Goal: Information Seeking & Learning: Find specific fact

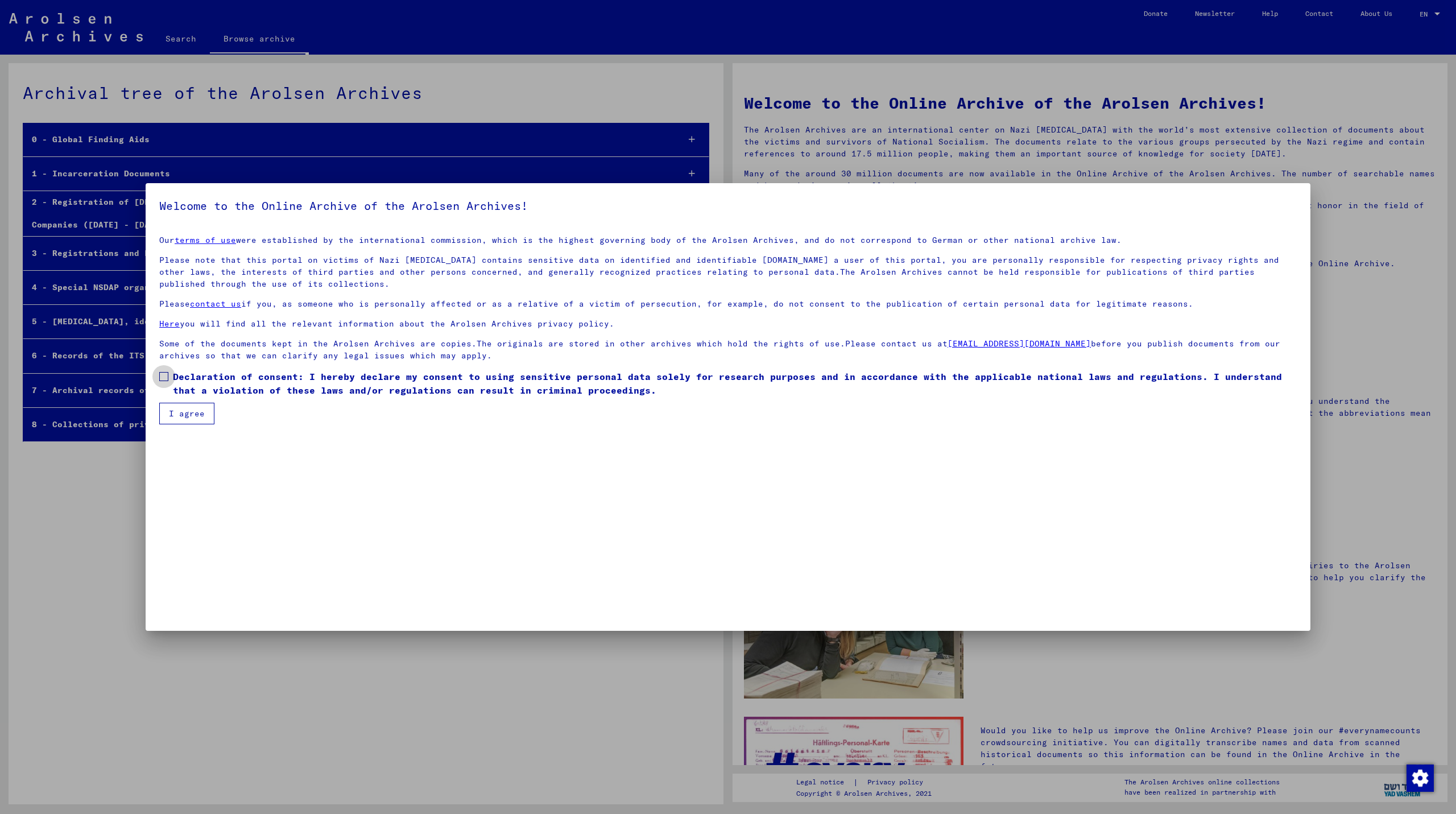
click at [168, 375] on span at bounding box center [164, 376] width 9 height 9
click at [172, 408] on button "I agree" at bounding box center [187, 413] width 55 height 22
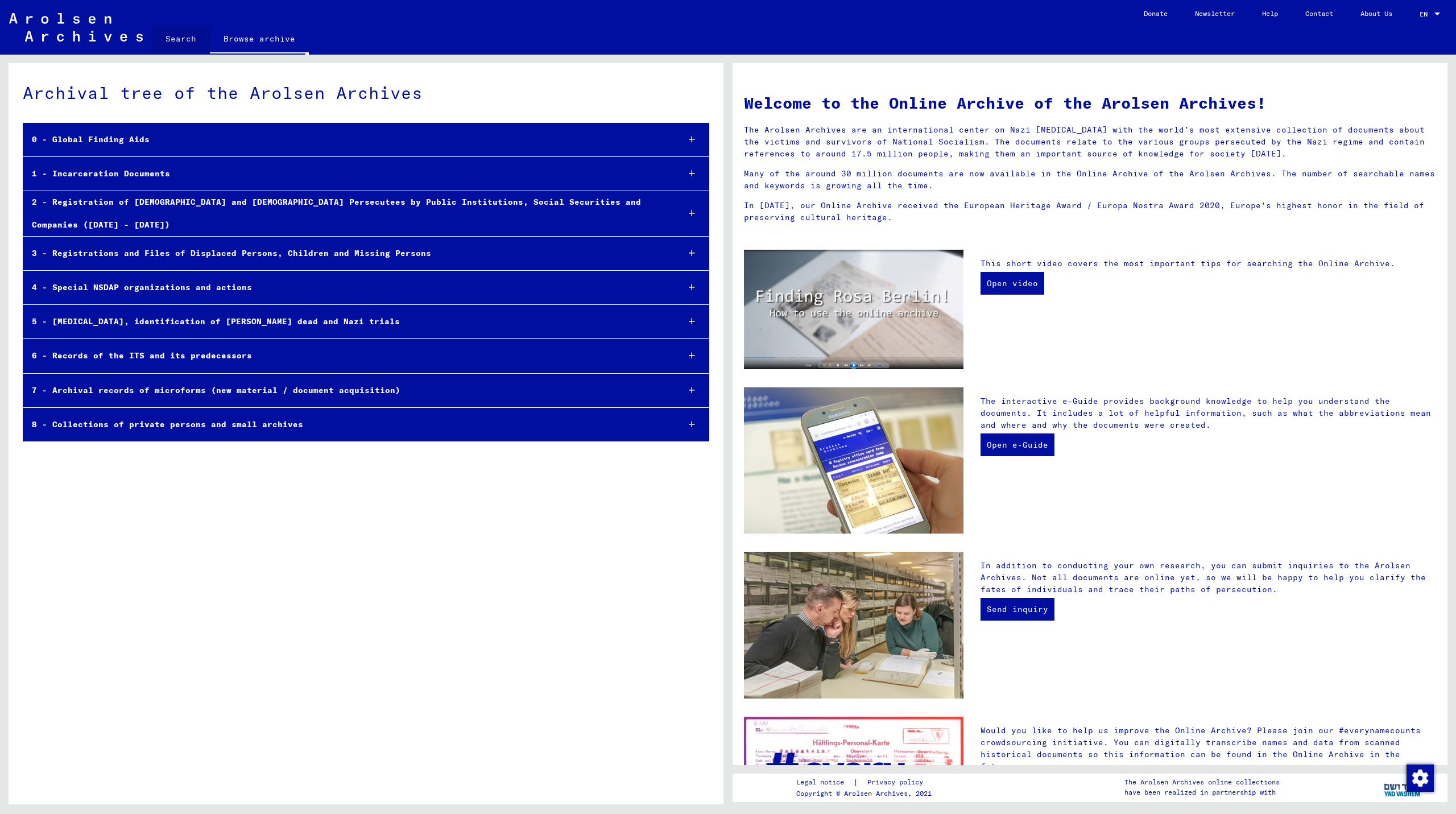
click at [154, 38] on link "Search" at bounding box center [180, 39] width 58 height 27
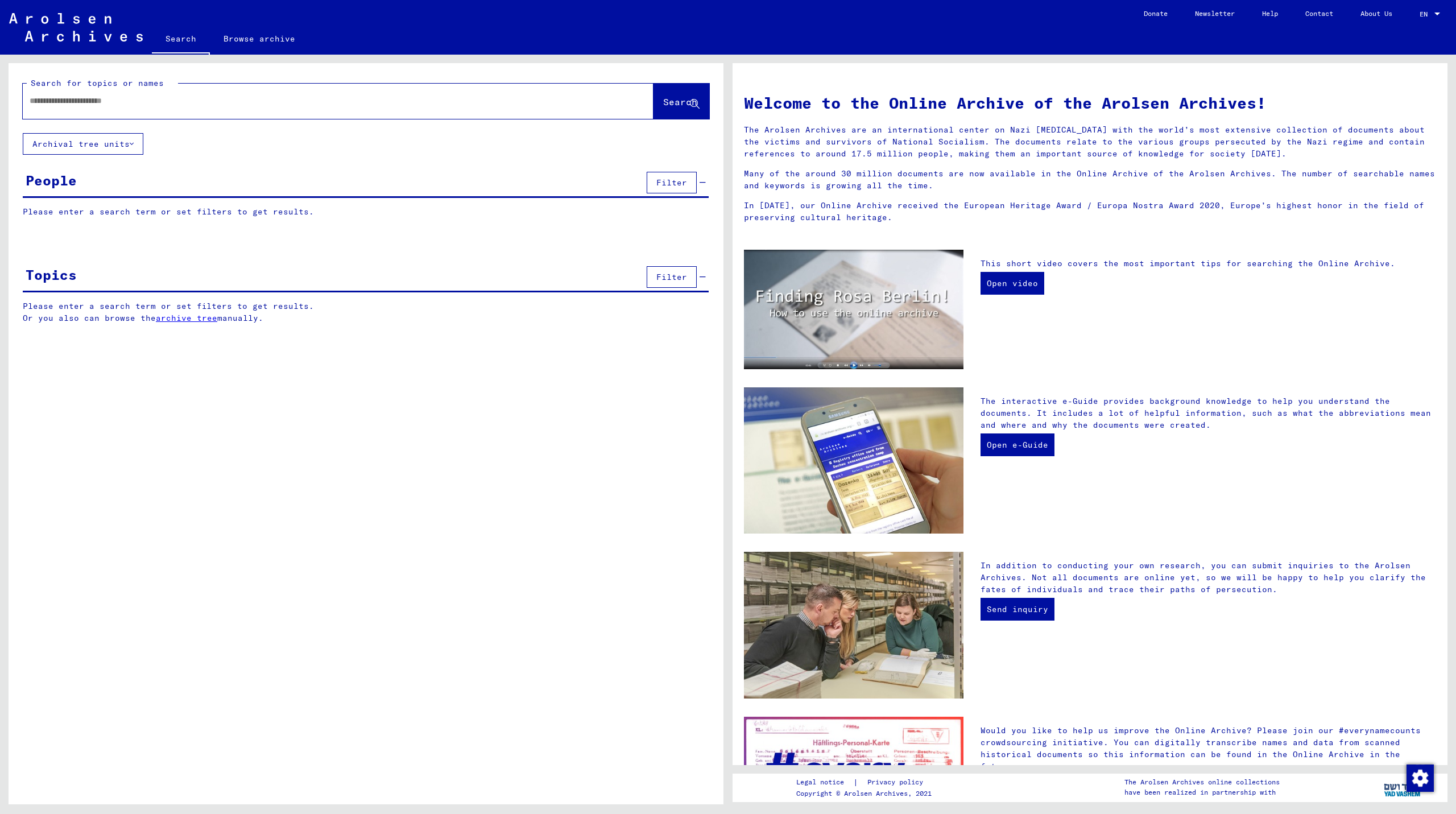
paste input "*******"
click at [664, 106] on span "Search" at bounding box center [680, 102] width 34 height 11
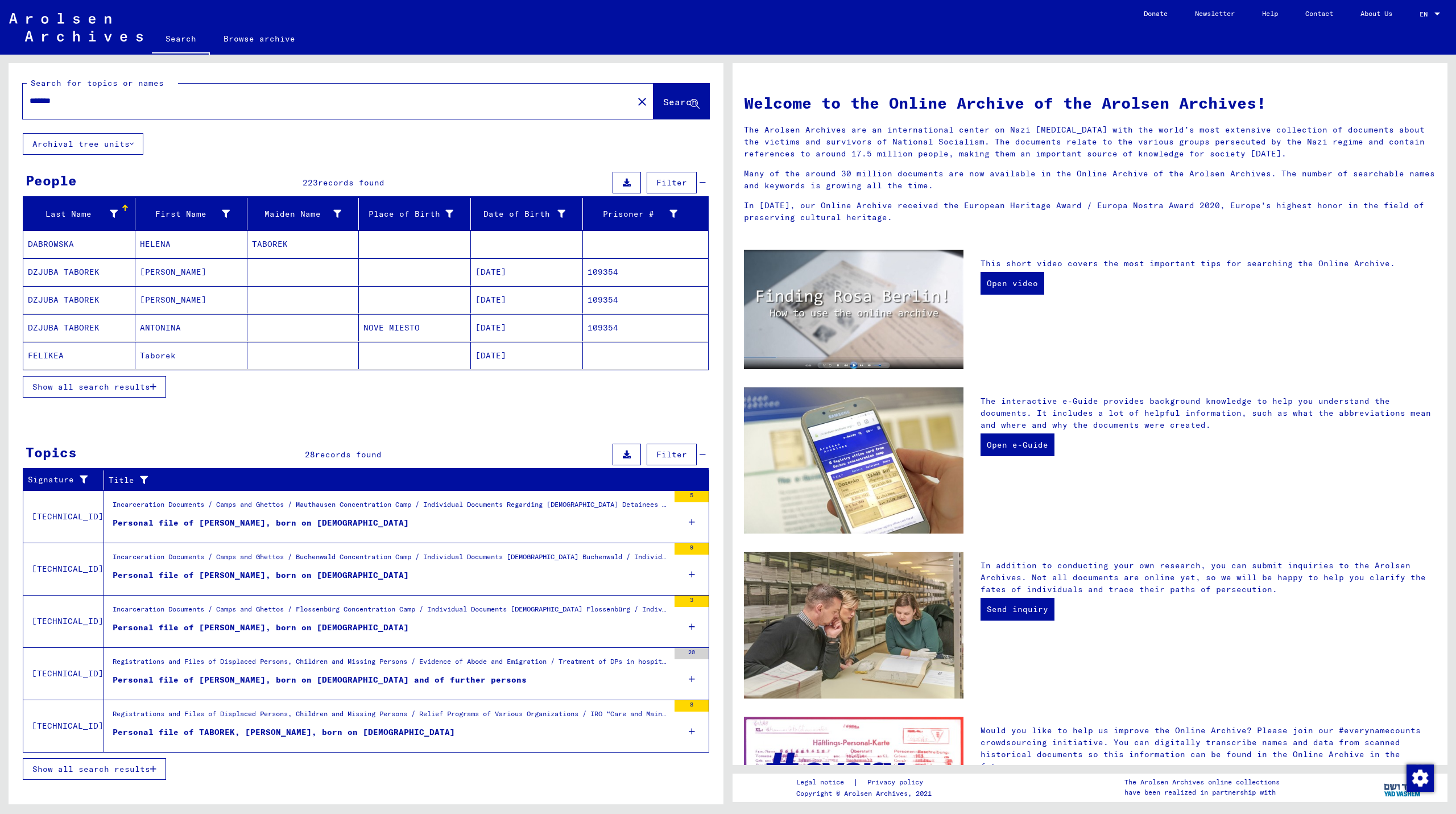
click at [79, 102] on input "*******" at bounding box center [325, 101] width 590 height 12
type input "**********"
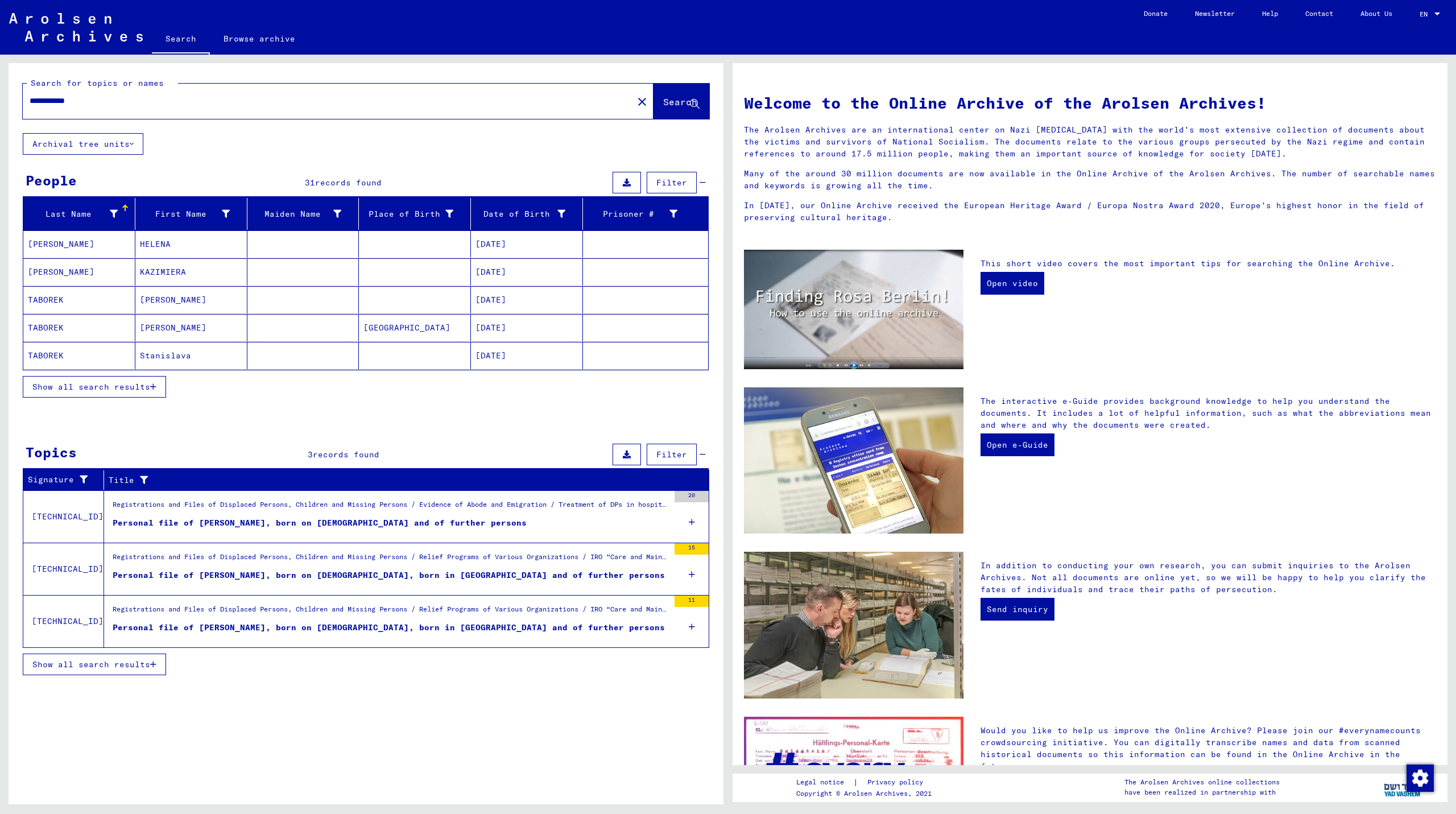
click at [127, 391] on span "Show all search results" at bounding box center [91, 387] width 118 height 10
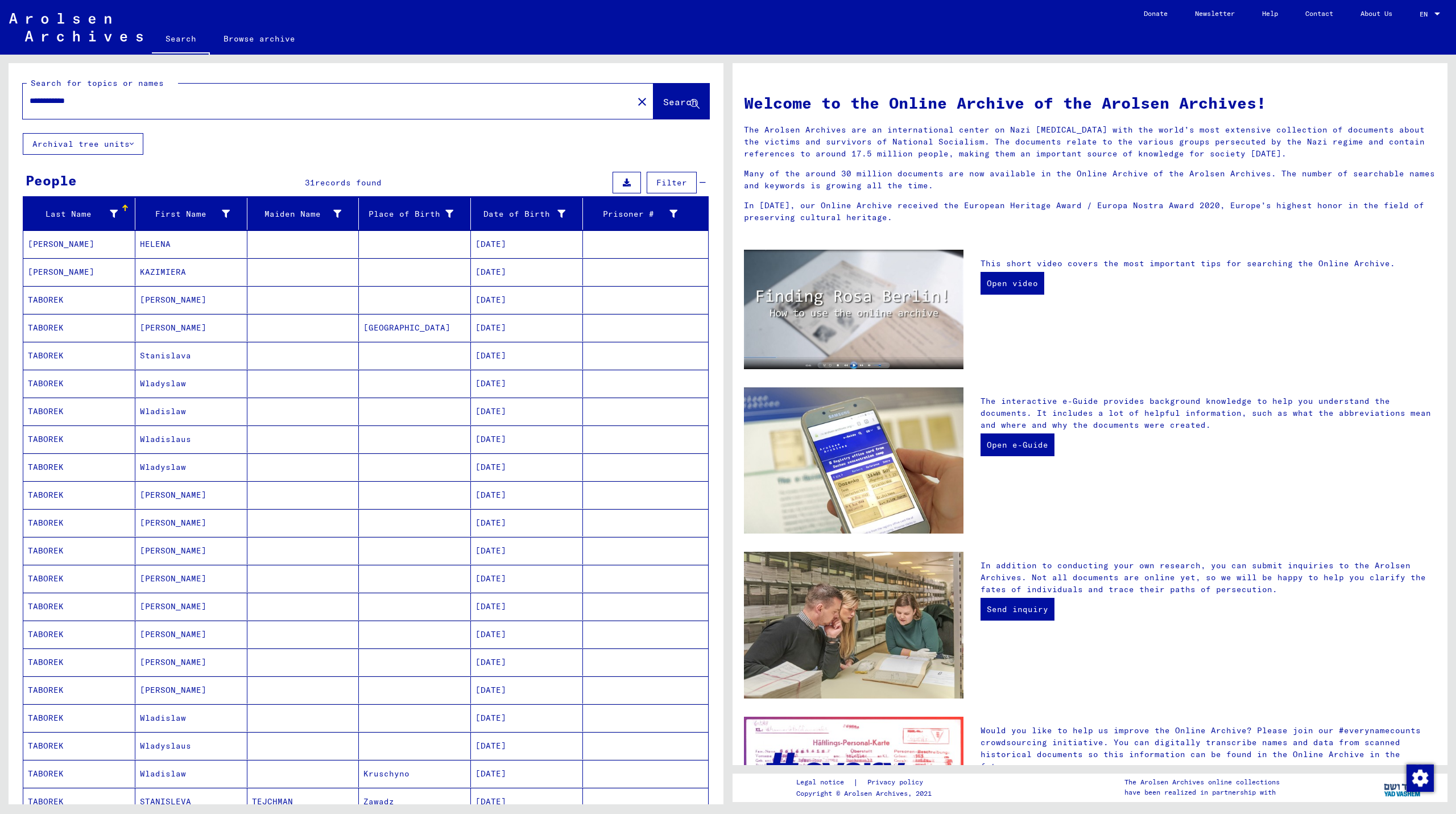
click at [504, 301] on mat-cell "[DATE]" at bounding box center [526, 300] width 112 height 27
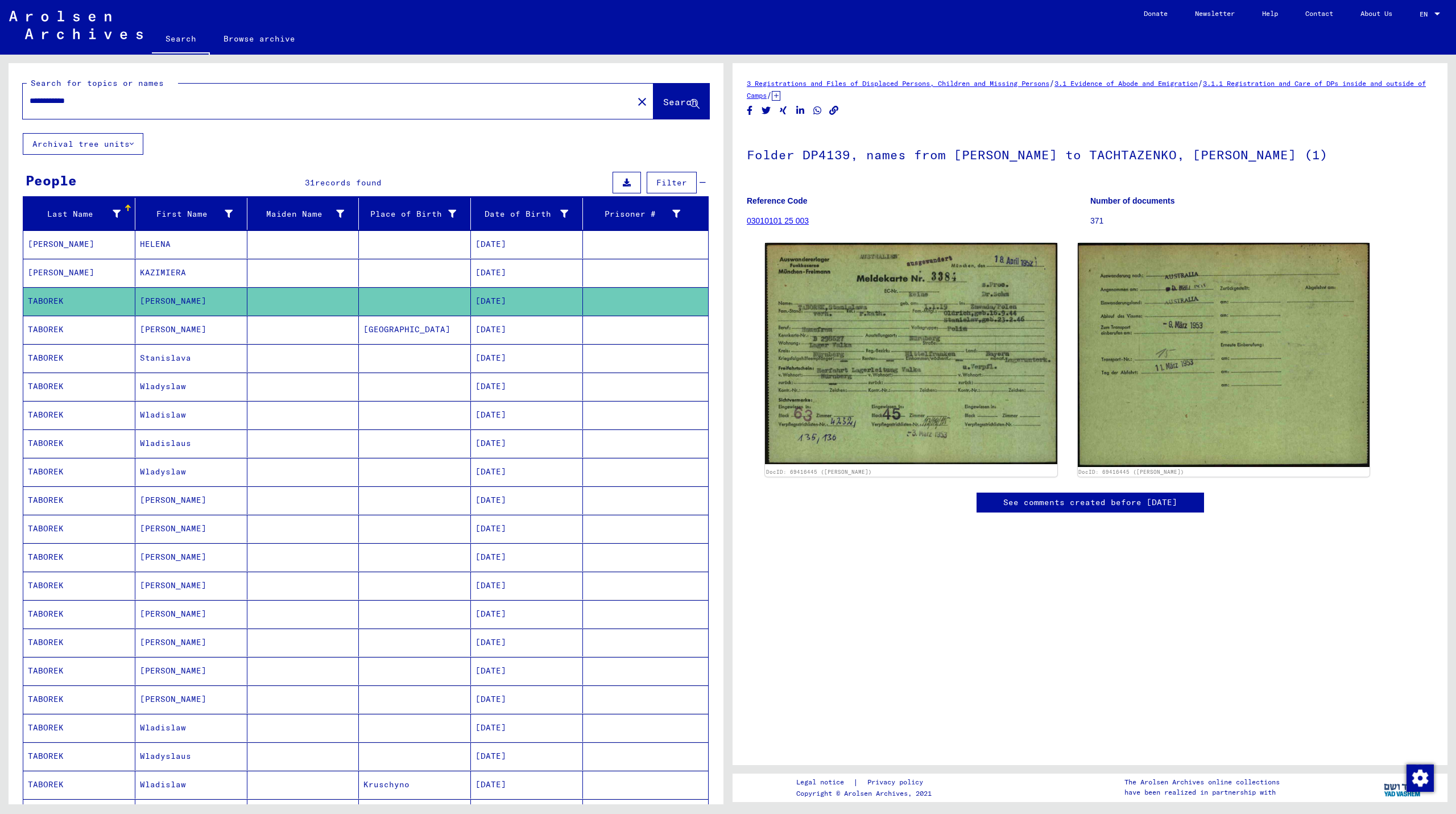
click at [500, 332] on mat-cell "[DATE]" at bounding box center [526, 330] width 112 height 28
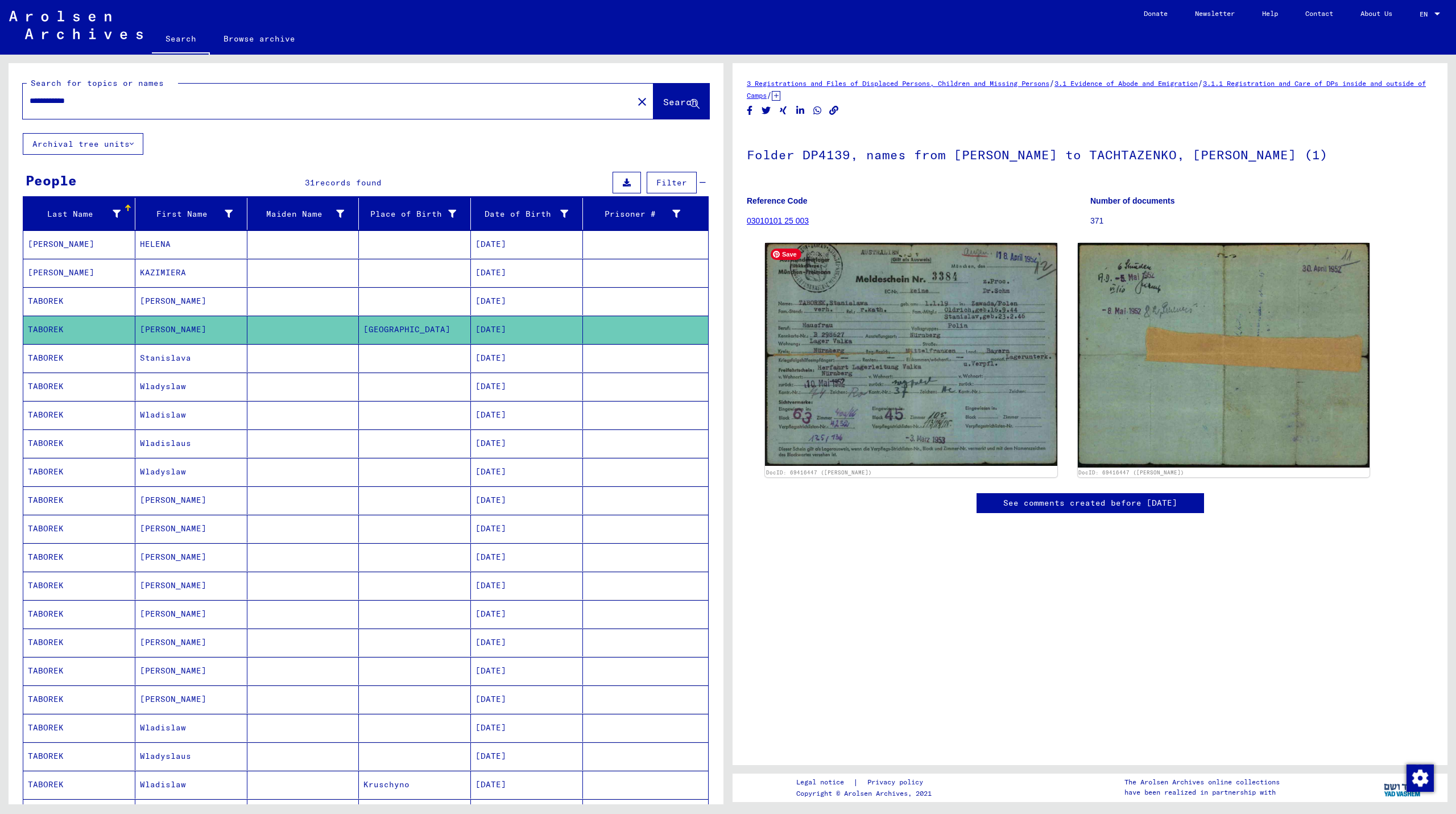
click at [830, 352] on img at bounding box center [911, 354] width 292 height 223
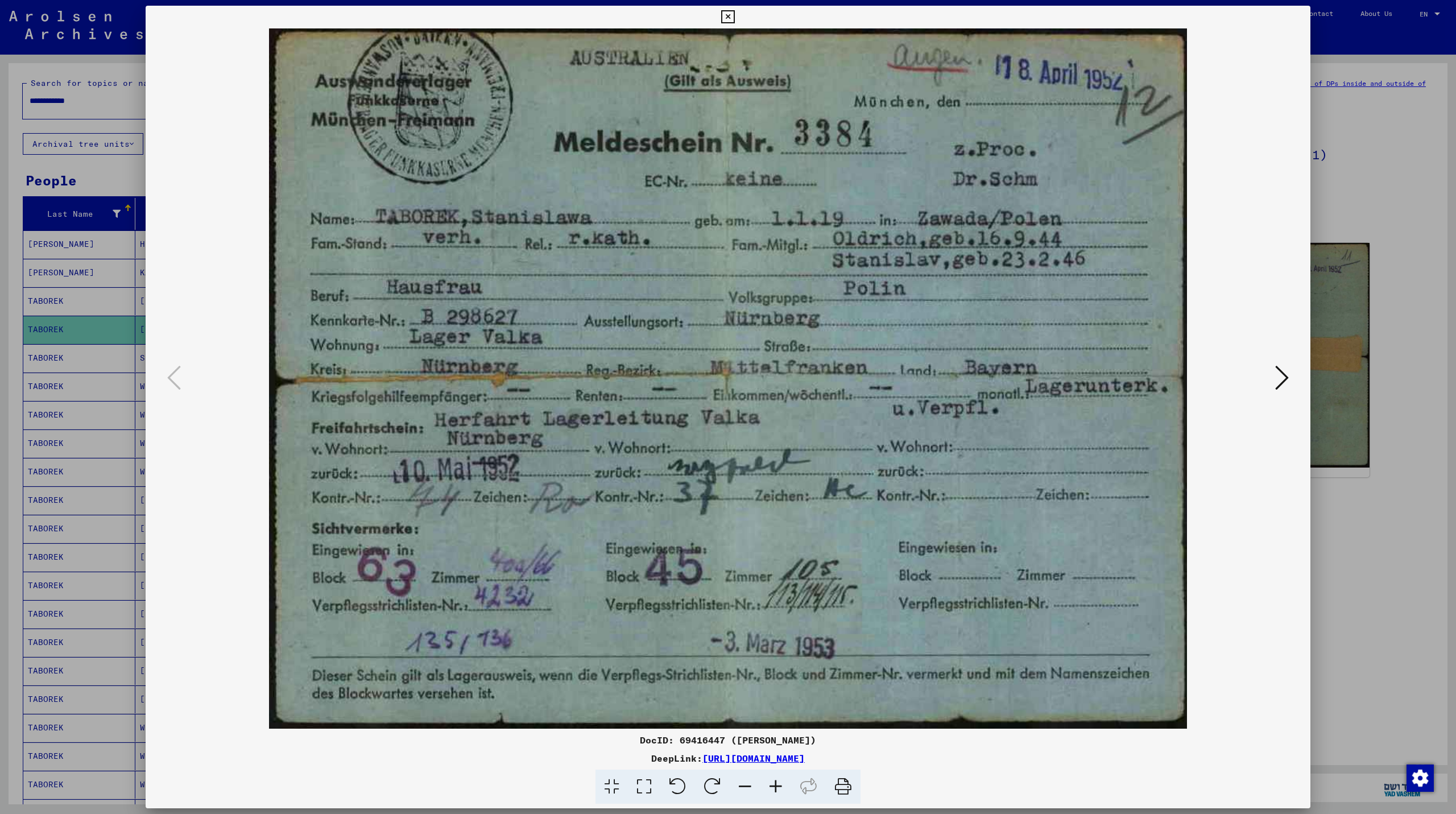
click at [728, 16] on icon at bounding box center [728, 17] width 13 height 14
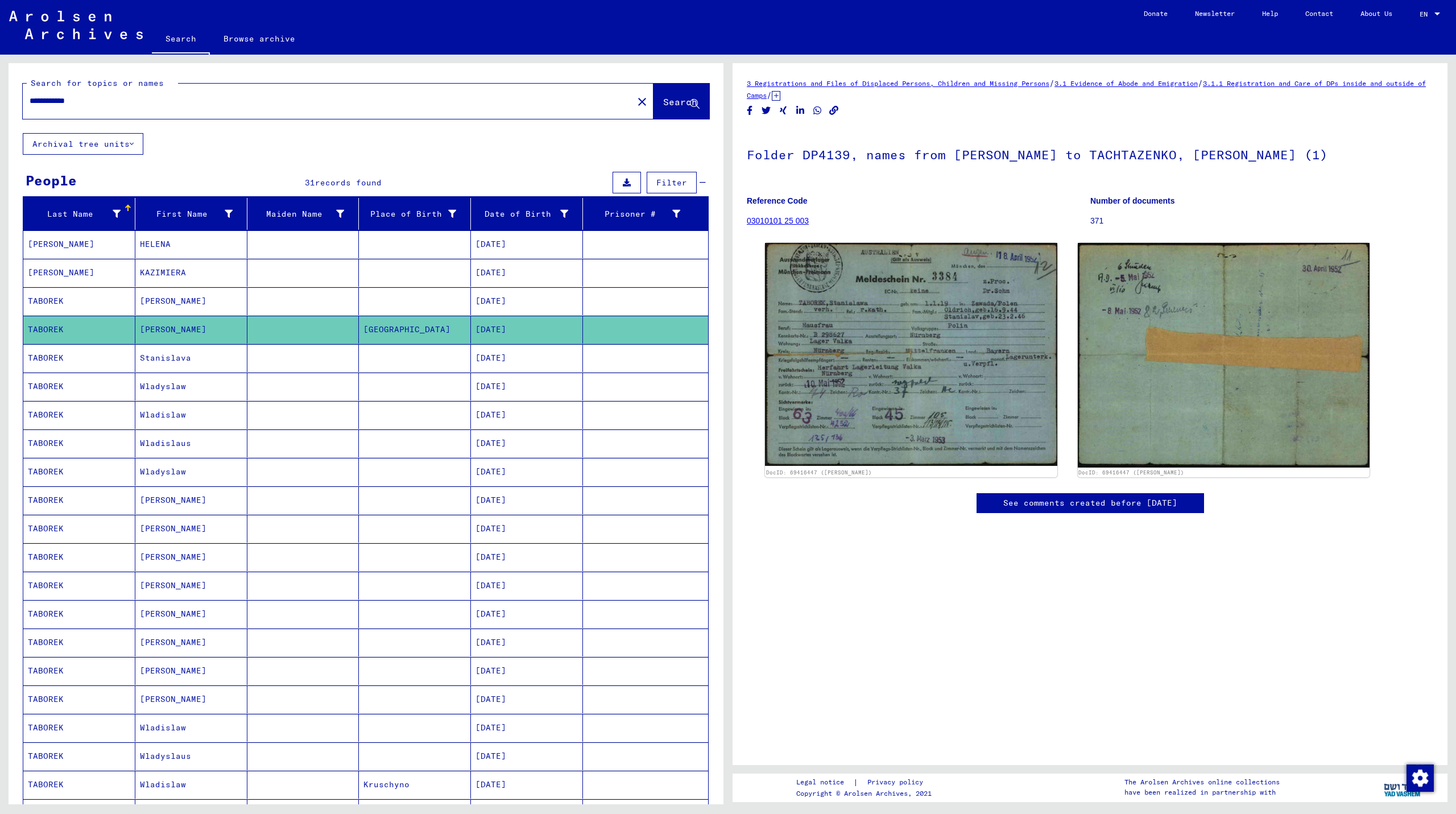
click at [492, 359] on mat-cell "[DATE]" at bounding box center [526, 358] width 112 height 28
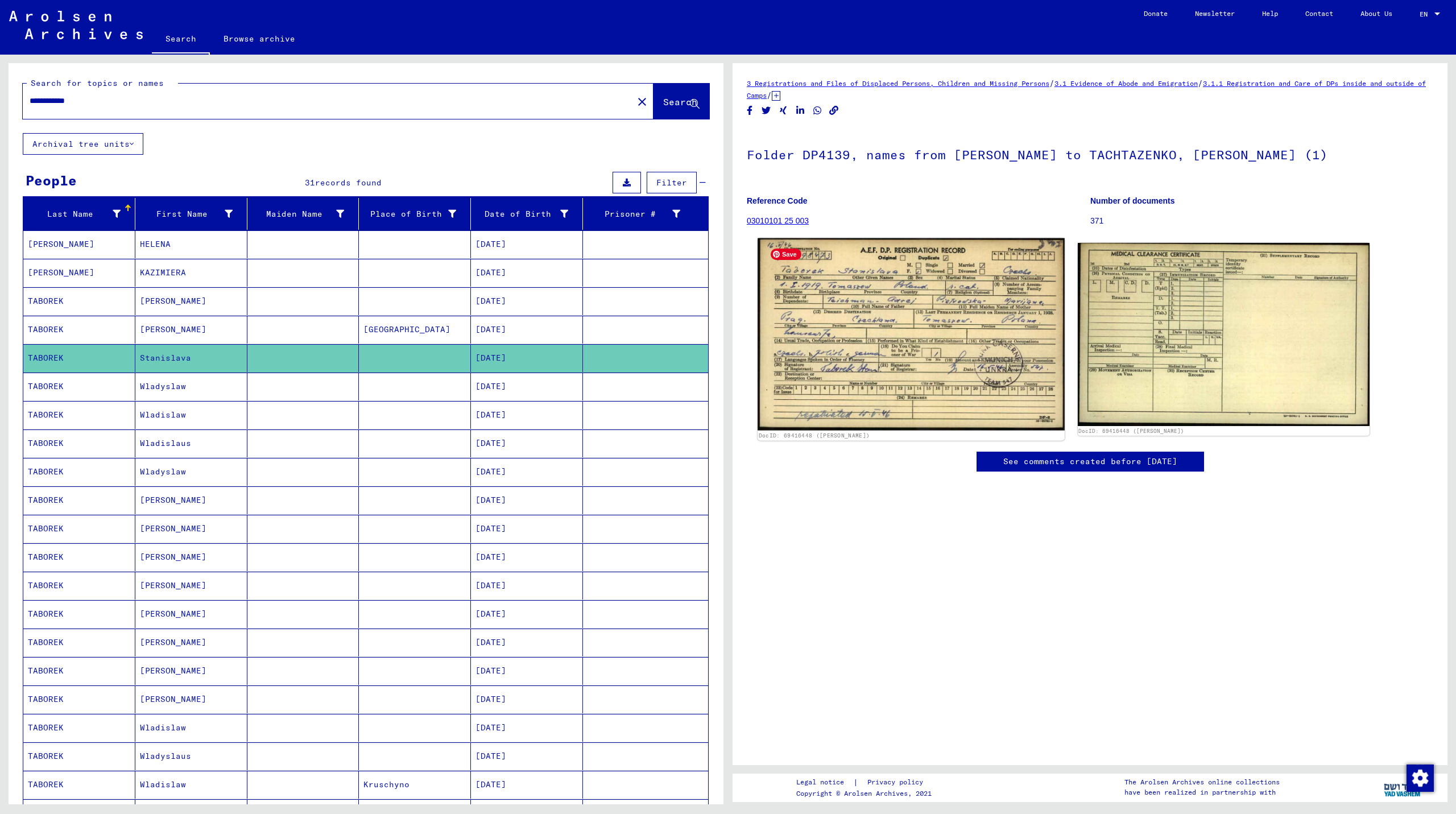
click at [894, 333] on img at bounding box center [911, 334] width 306 height 193
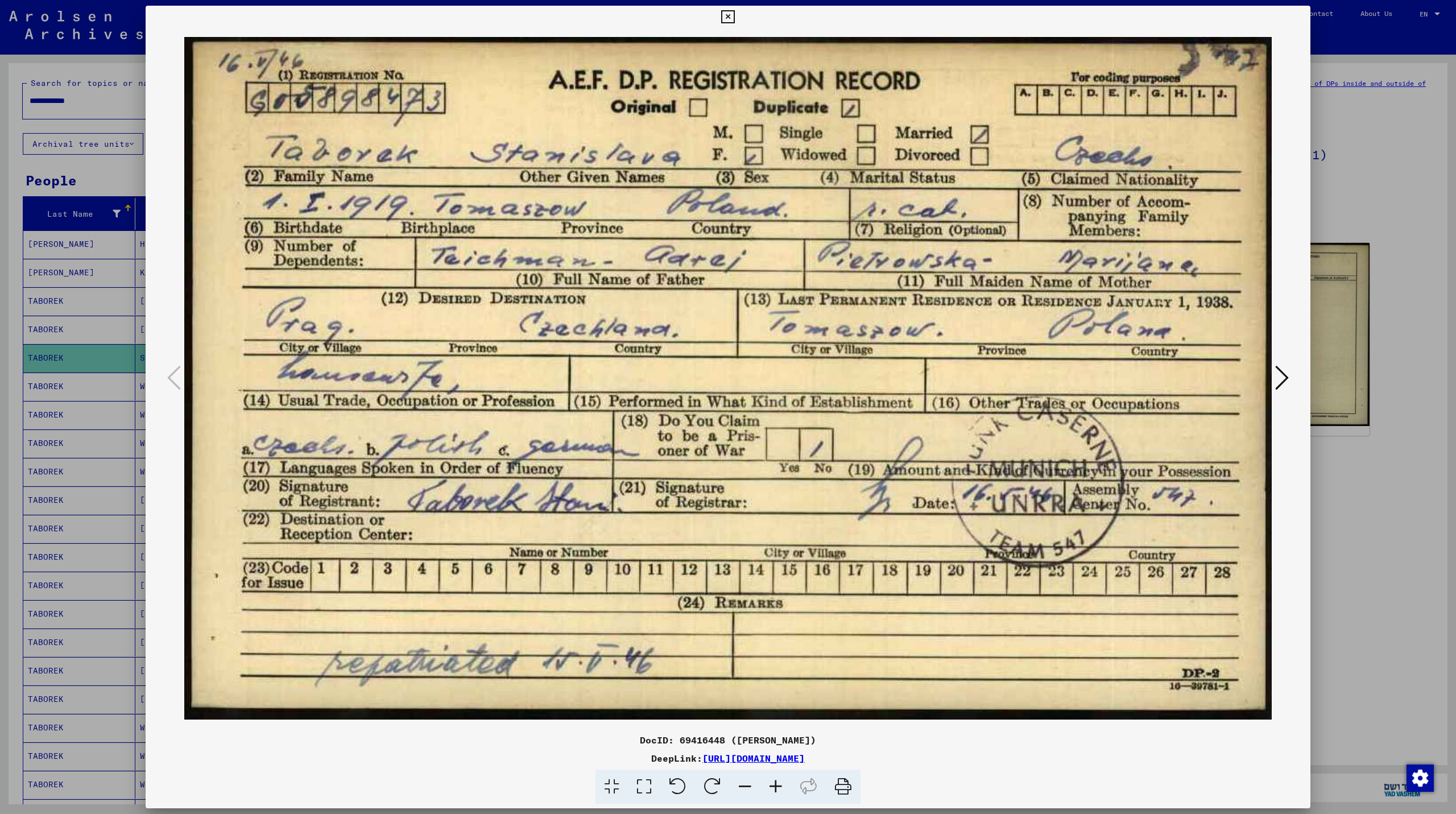
click at [727, 16] on icon at bounding box center [728, 17] width 13 height 14
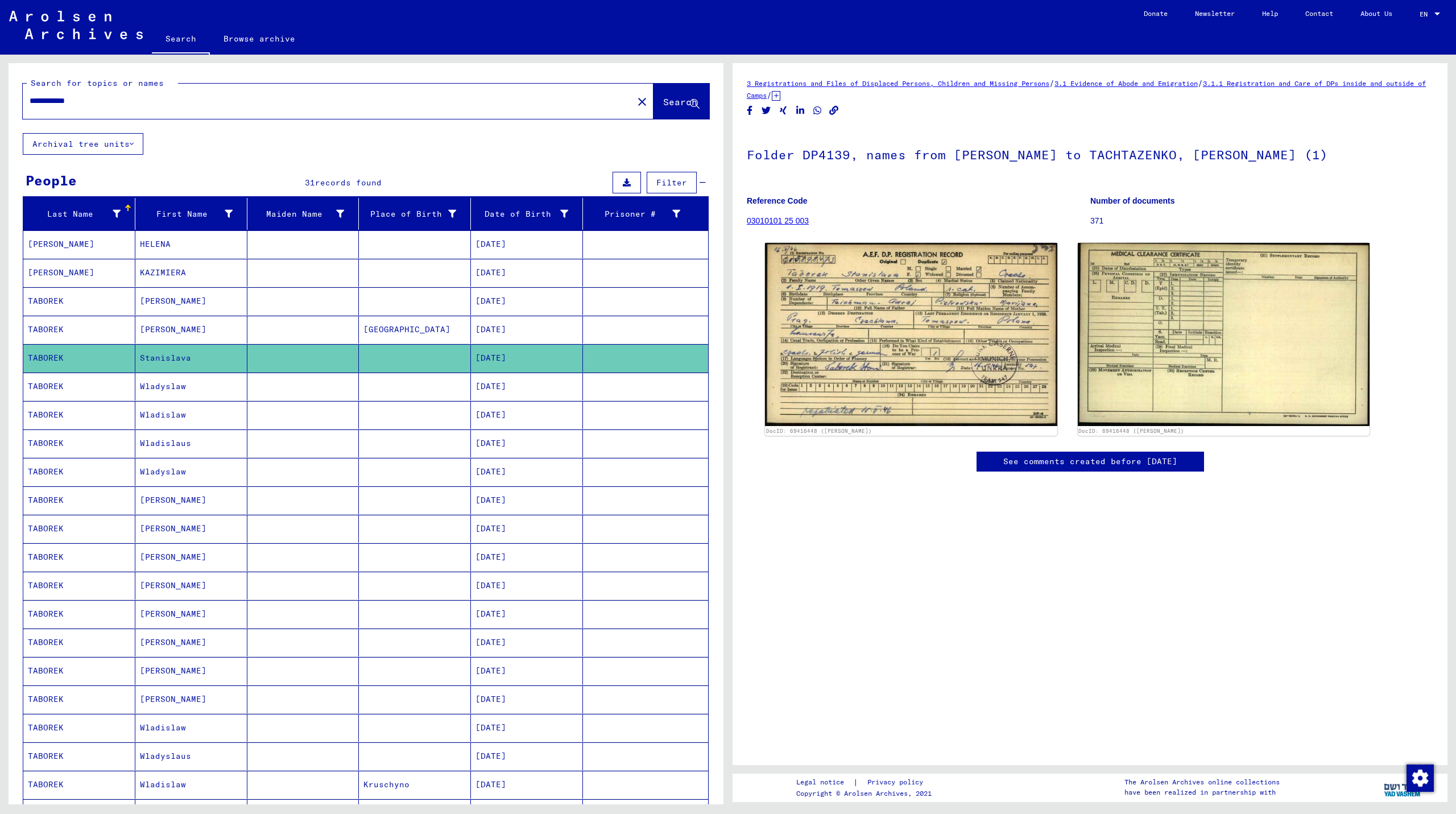
click at [496, 495] on mat-cell "[DATE]" at bounding box center [526, 500] width 112 height 28
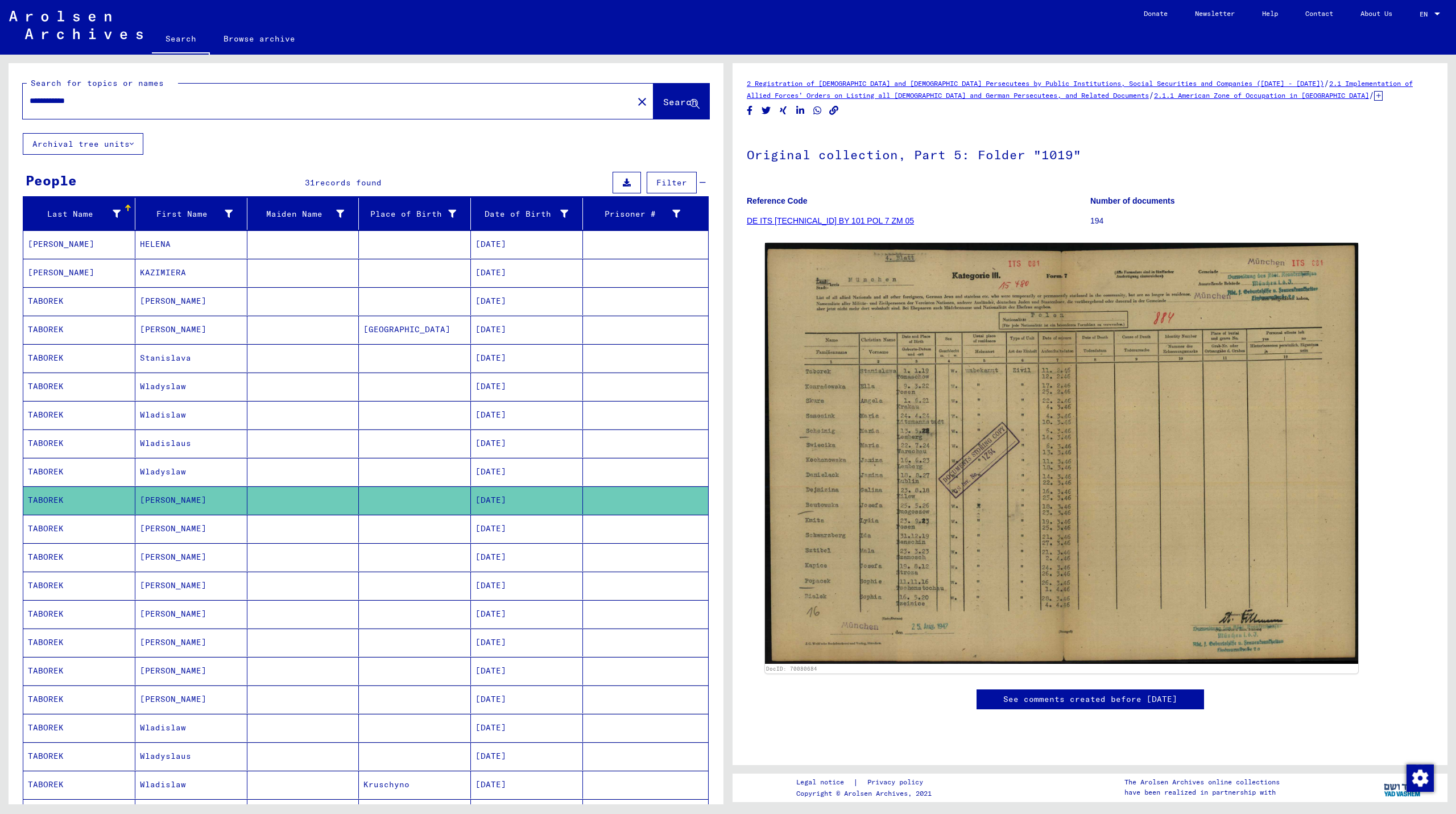
click at [520, 526] on mat-cell "[DATE]" at bounding box center [526, 529] width 112 height 28
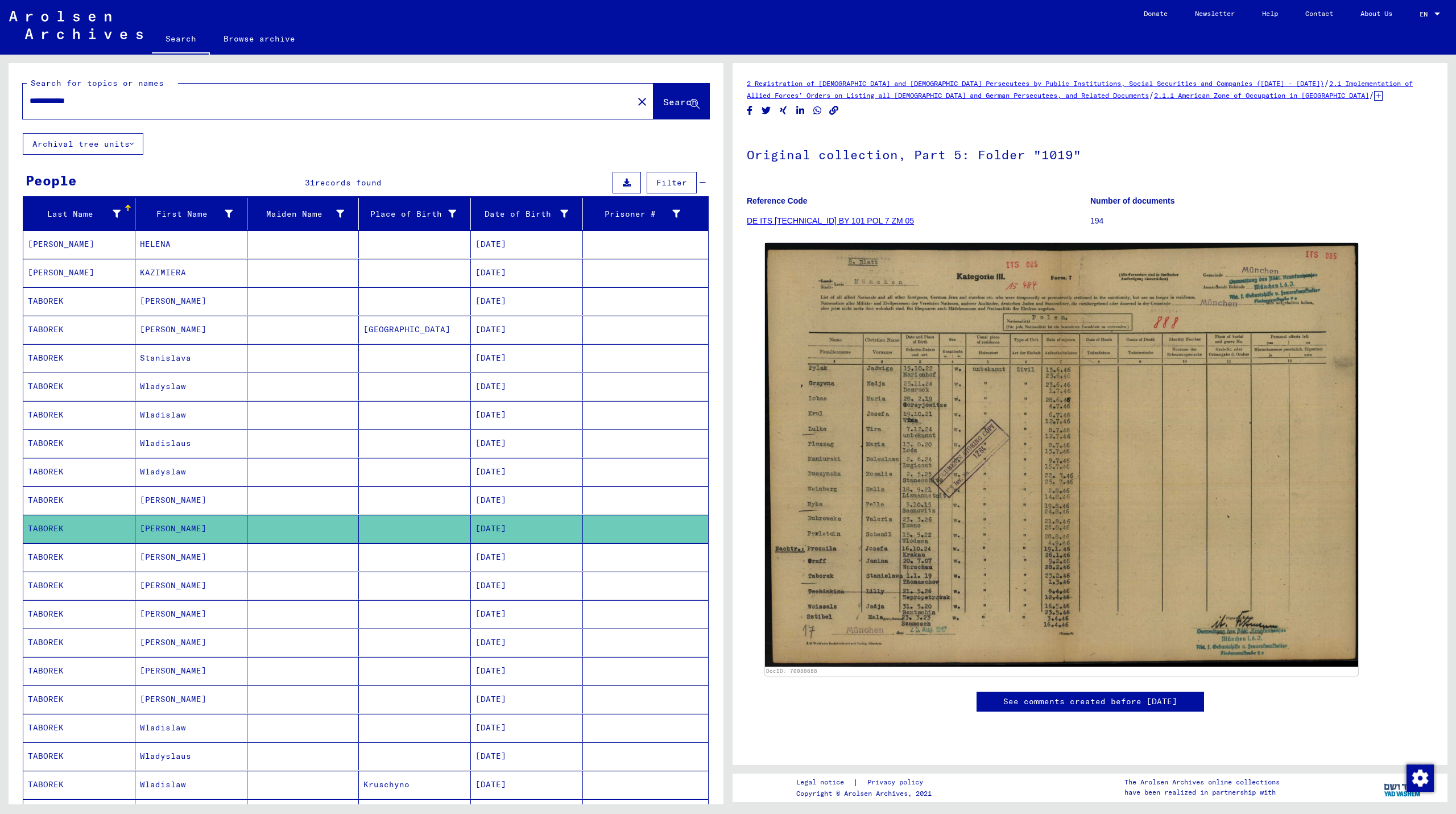
click at [505, 558] on mat-cell "[DATE]" at bounding box center [526, 557] width 112 height 28
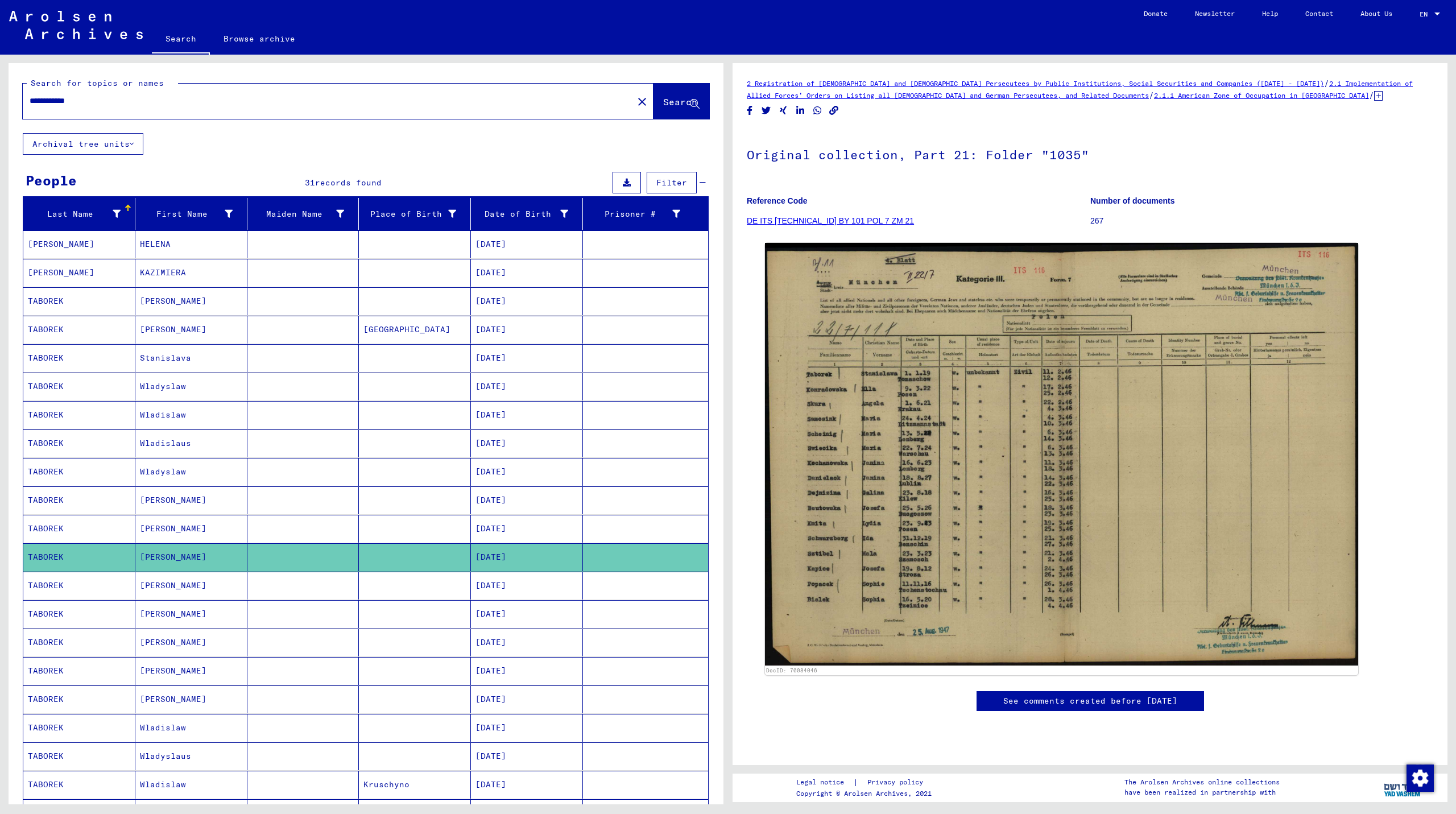
click at [502, 583] on mat-cell "[DATE]" at bounding box center [526, 585] width 112 height 28
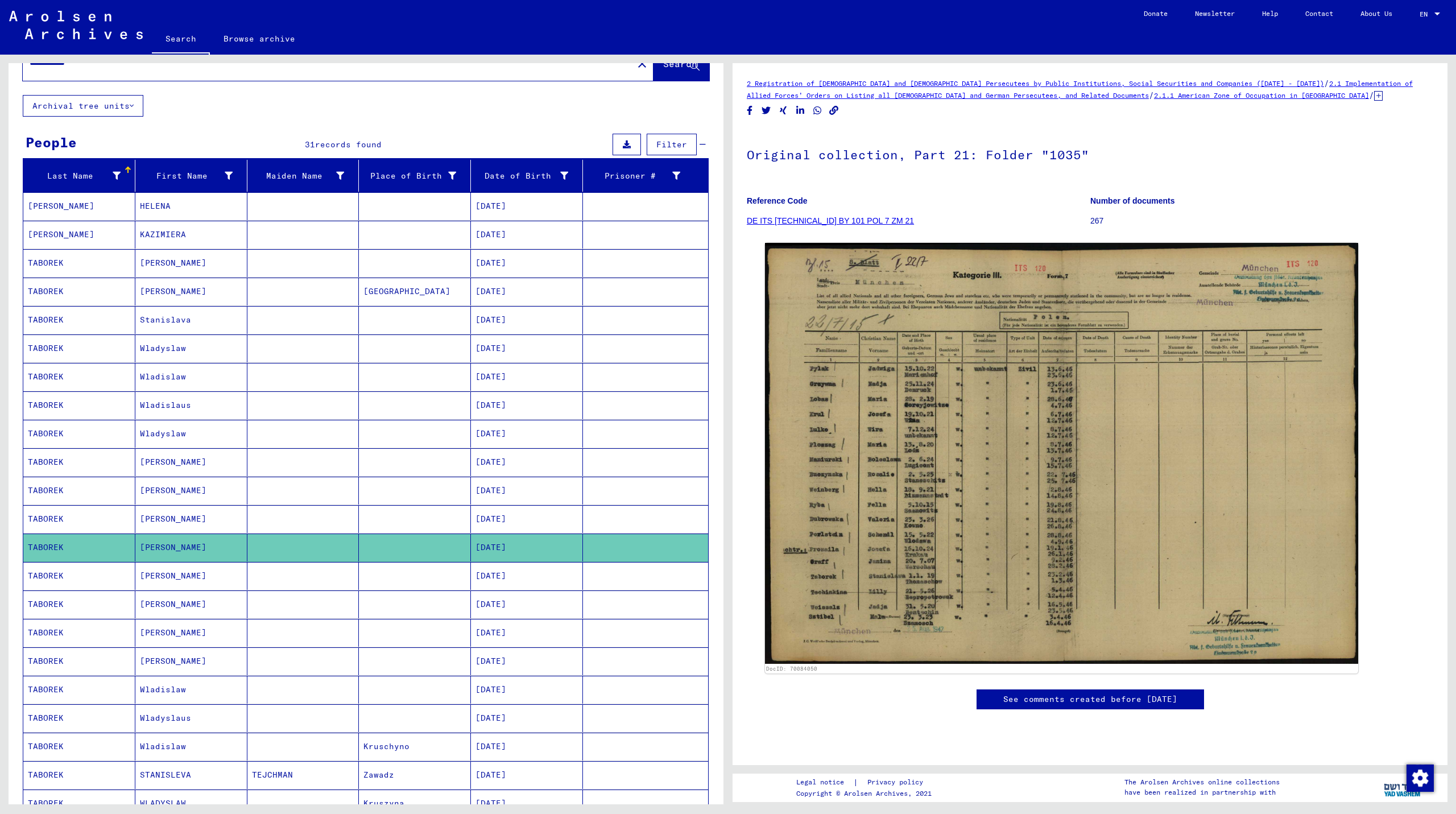
scroll to position [57, 0]
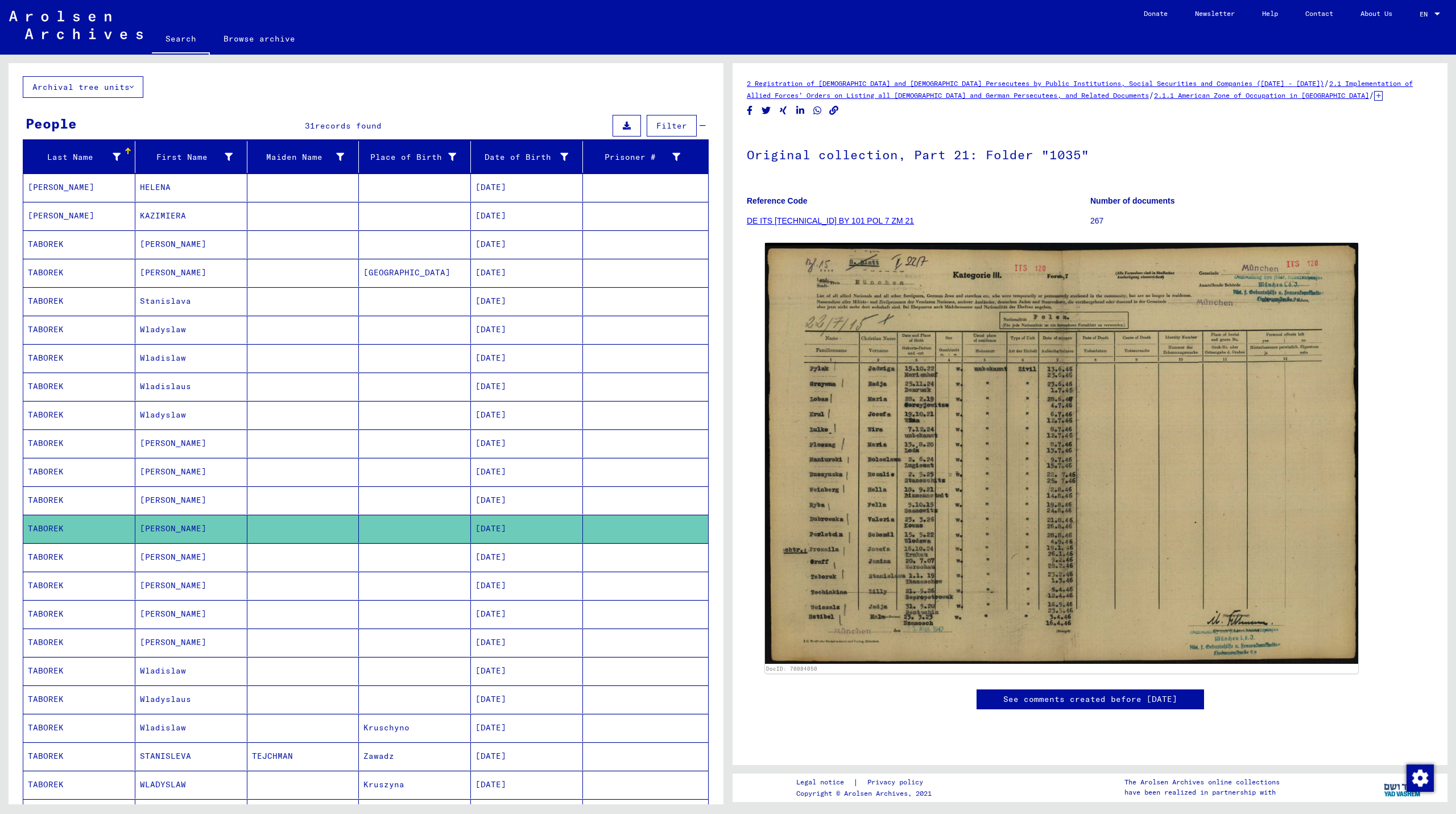
click at [506, 558] on mat-cell "[DATE]" at bounding box center [526, 557] width 112 height 28
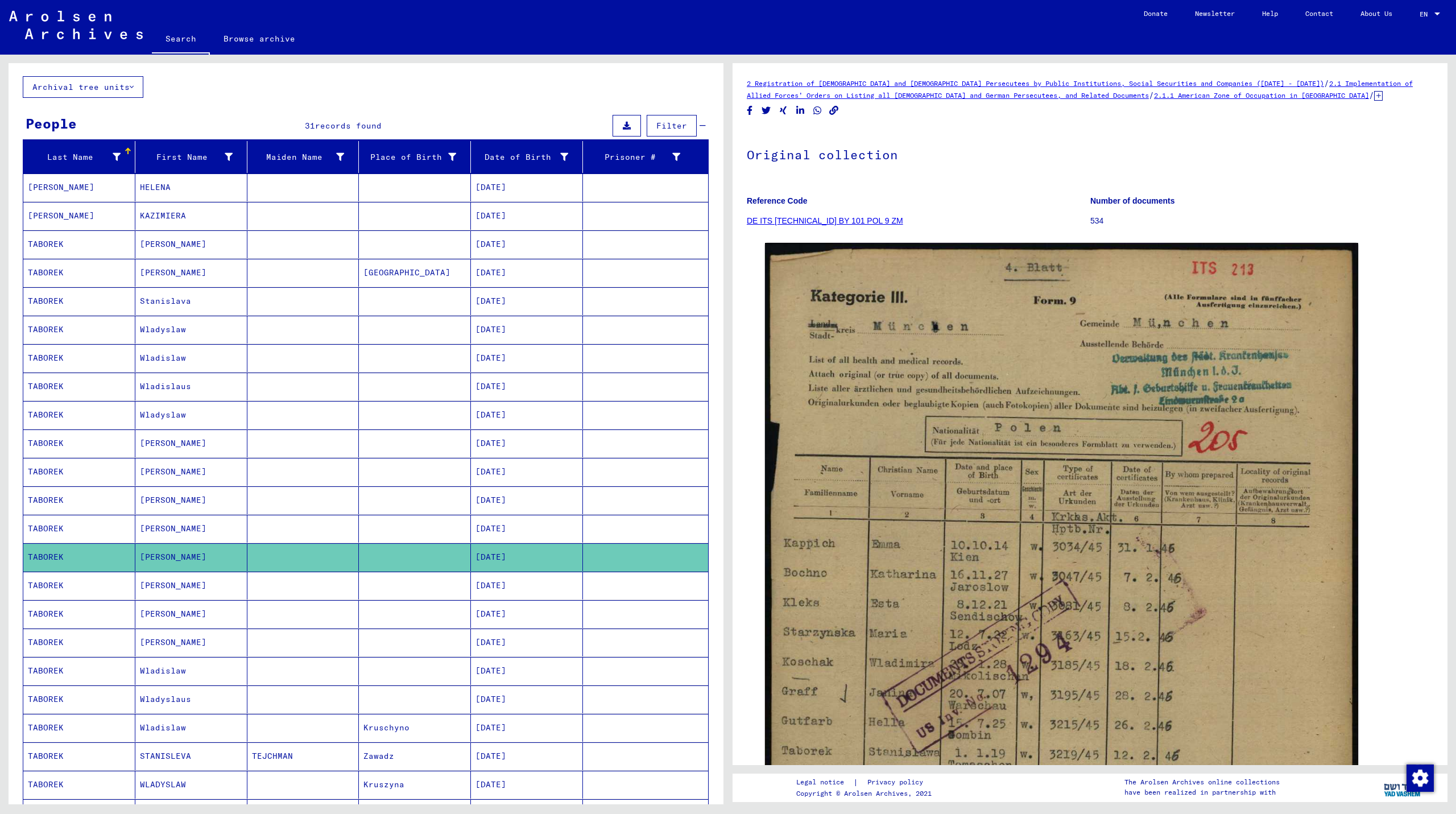
scroll to position [114, 0]
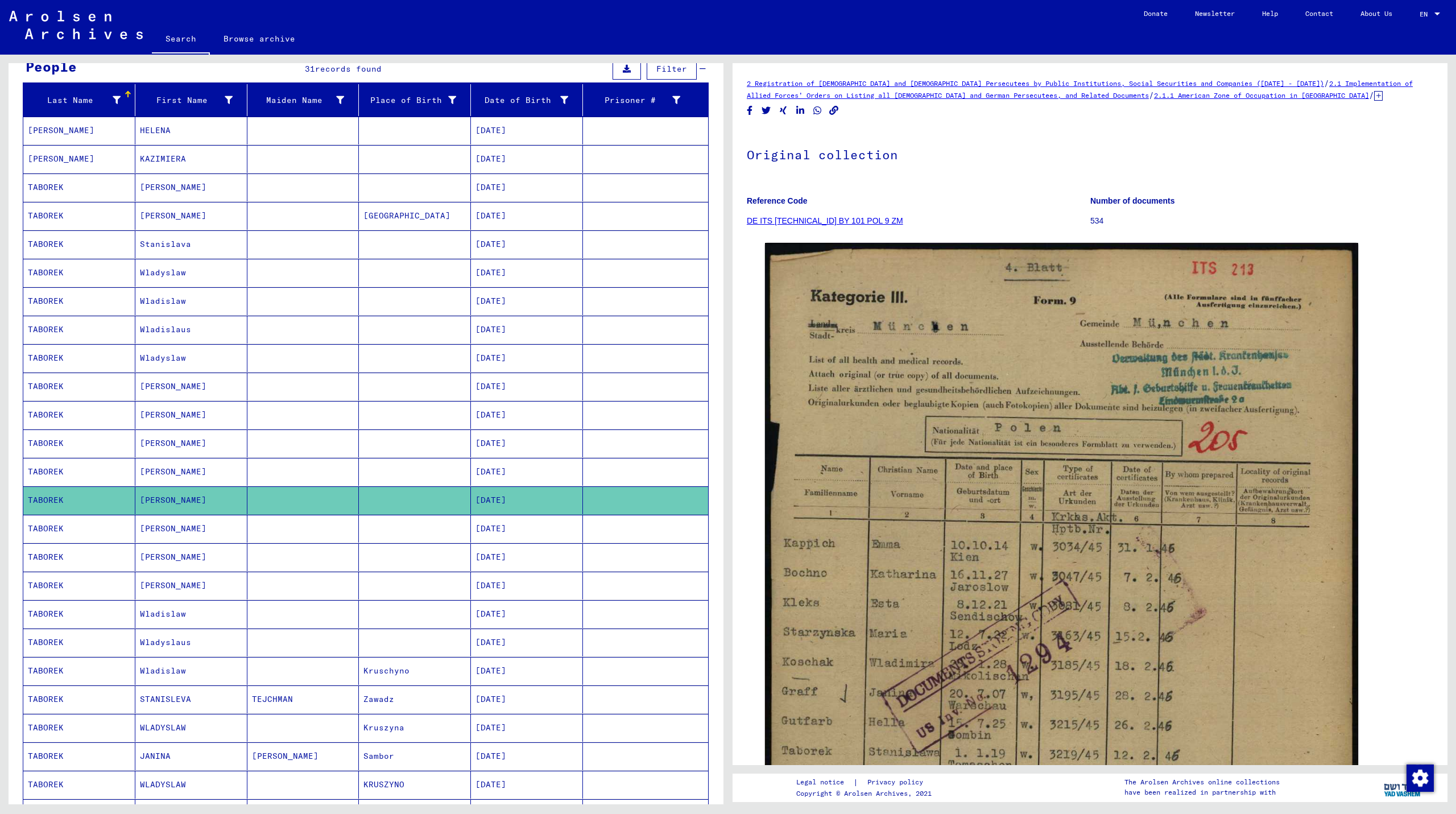
click at [515, 527] on mat-cell "[DATE]" at bounding box center [526, 529] width 112 height 28
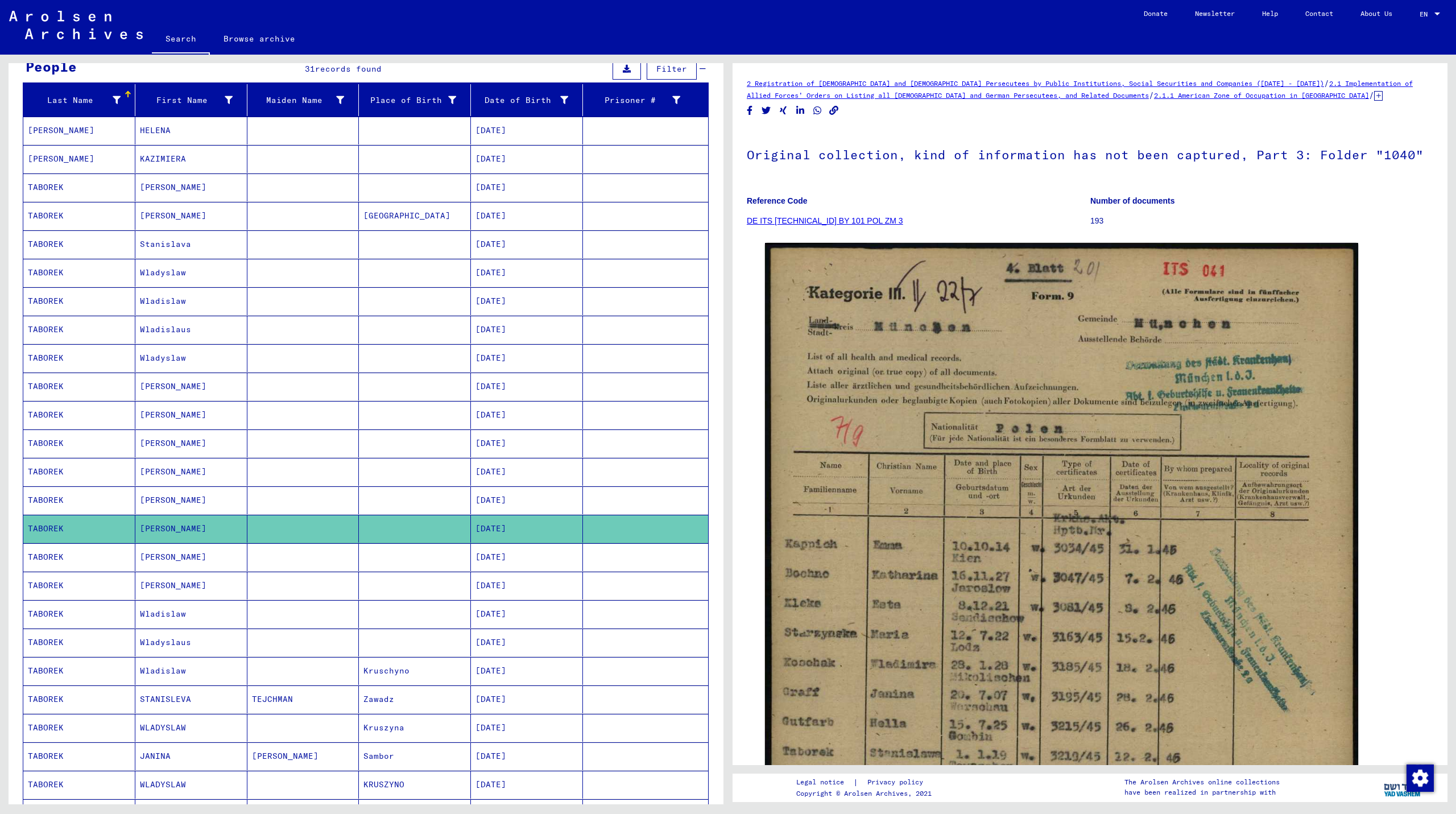
click at [505, 556] on mat-cell "[DATE]" at bounding box center [526, 557] width 112 height 28
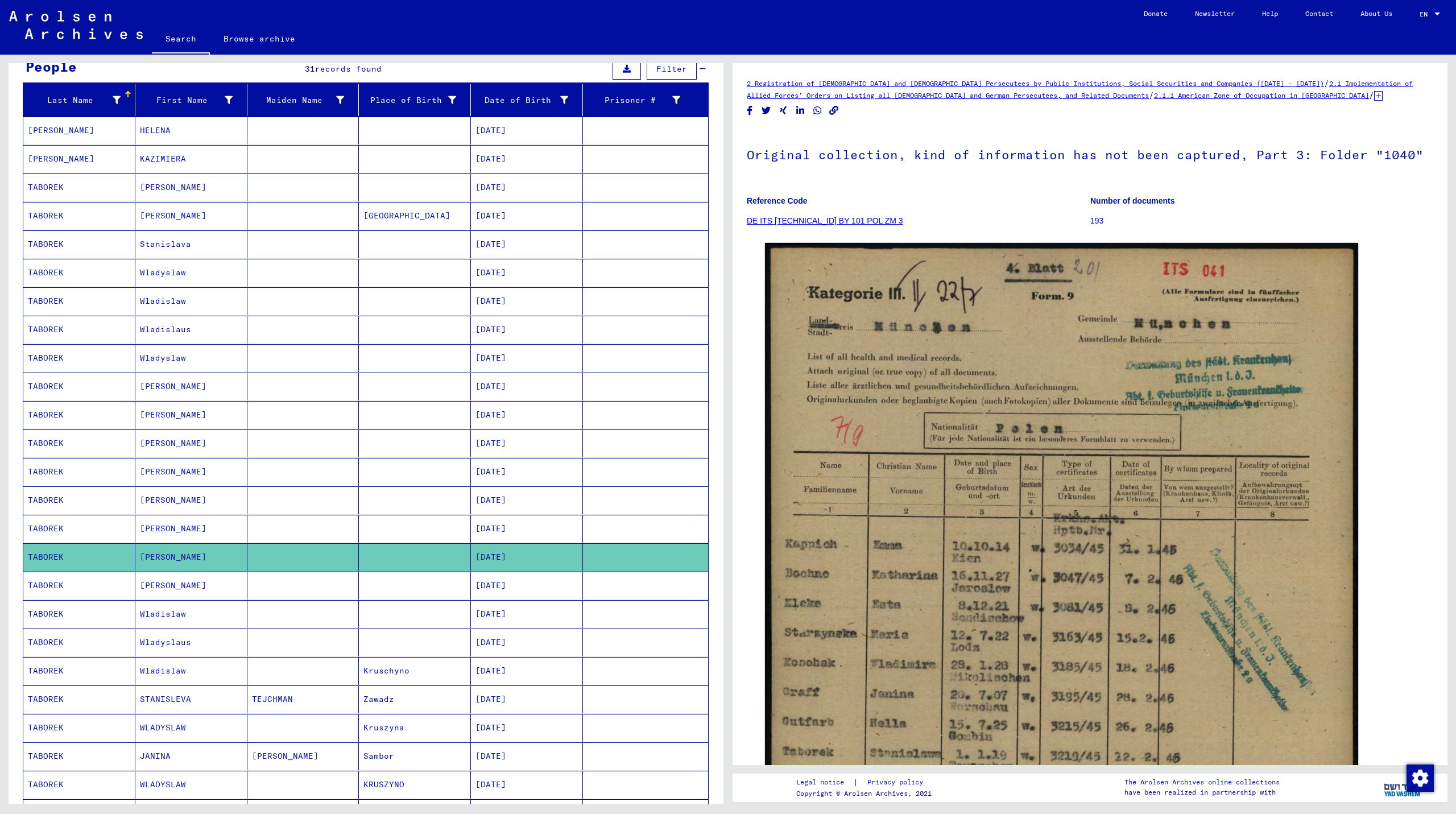
click at [490, 697] on mat-cell "[DATE]" at bounding box center [526, 700] width 112 height 28
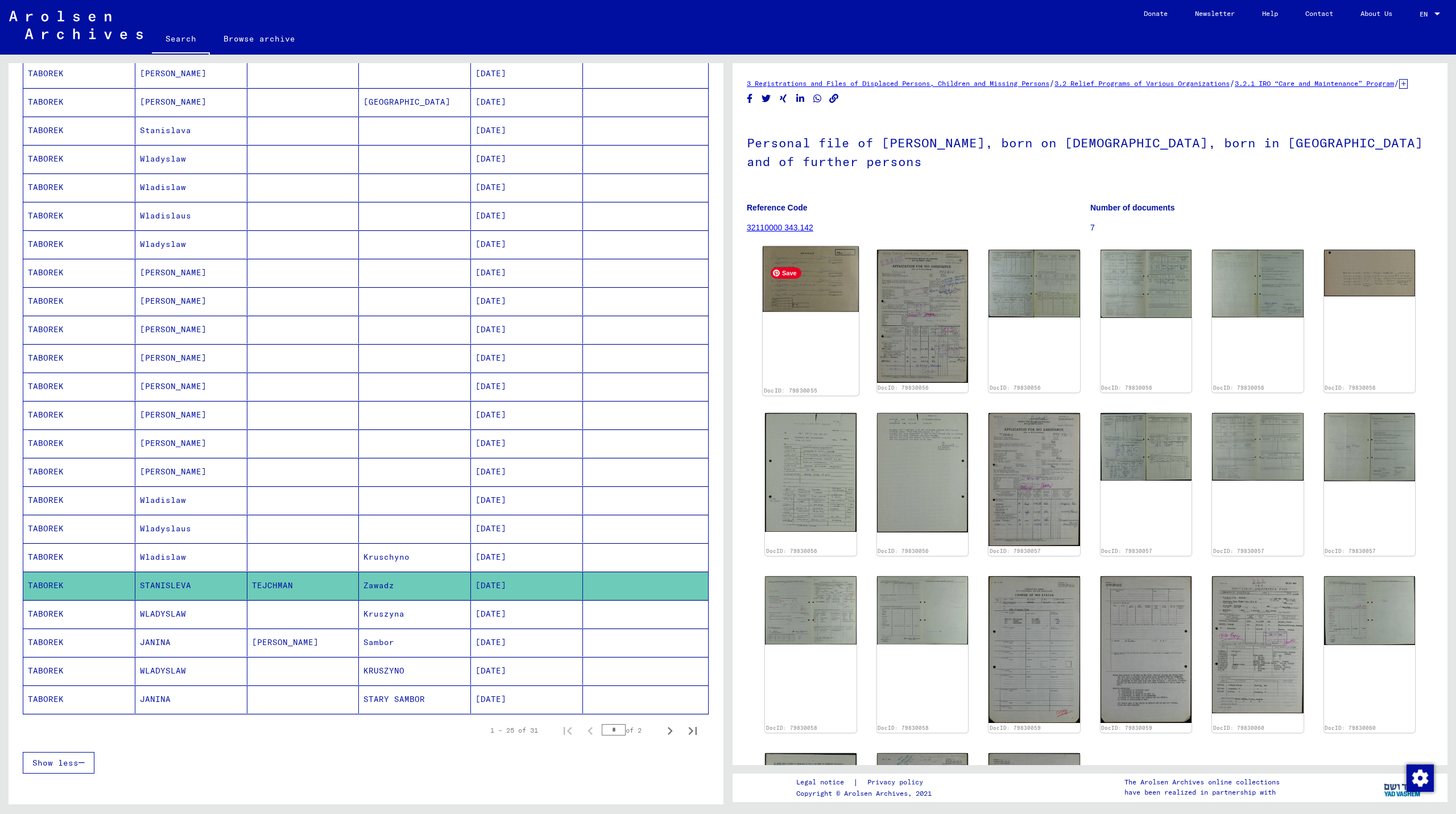
click at [805, 300] on img at bounding box center [811, 280] width 96 height 66
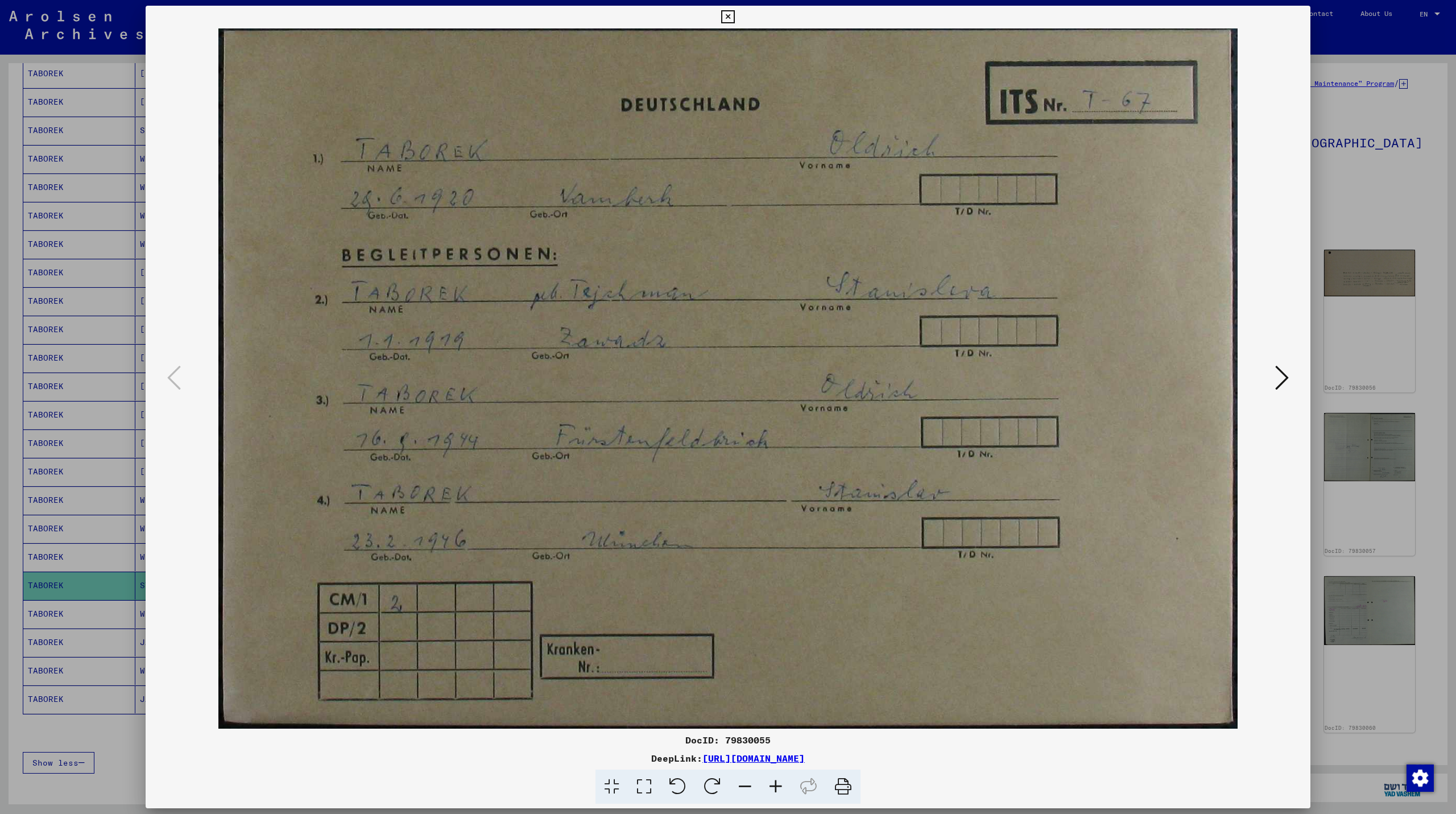
click at [1287, 380] on icon at bounding box center [1281, 378] width 14 height 27
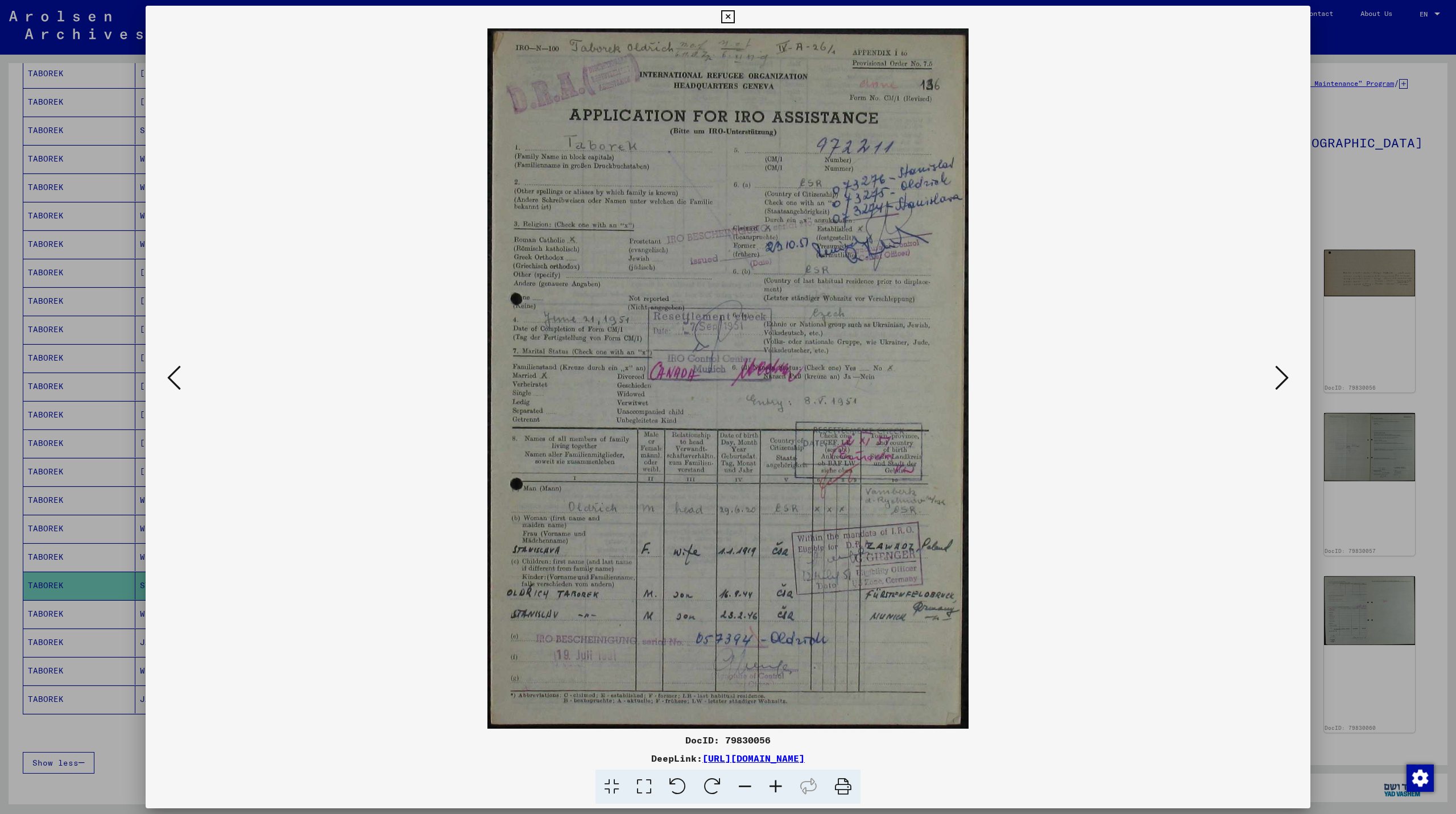
click at [1283, 374] on icon at bounding box center [1281, 378] width 14 height 27
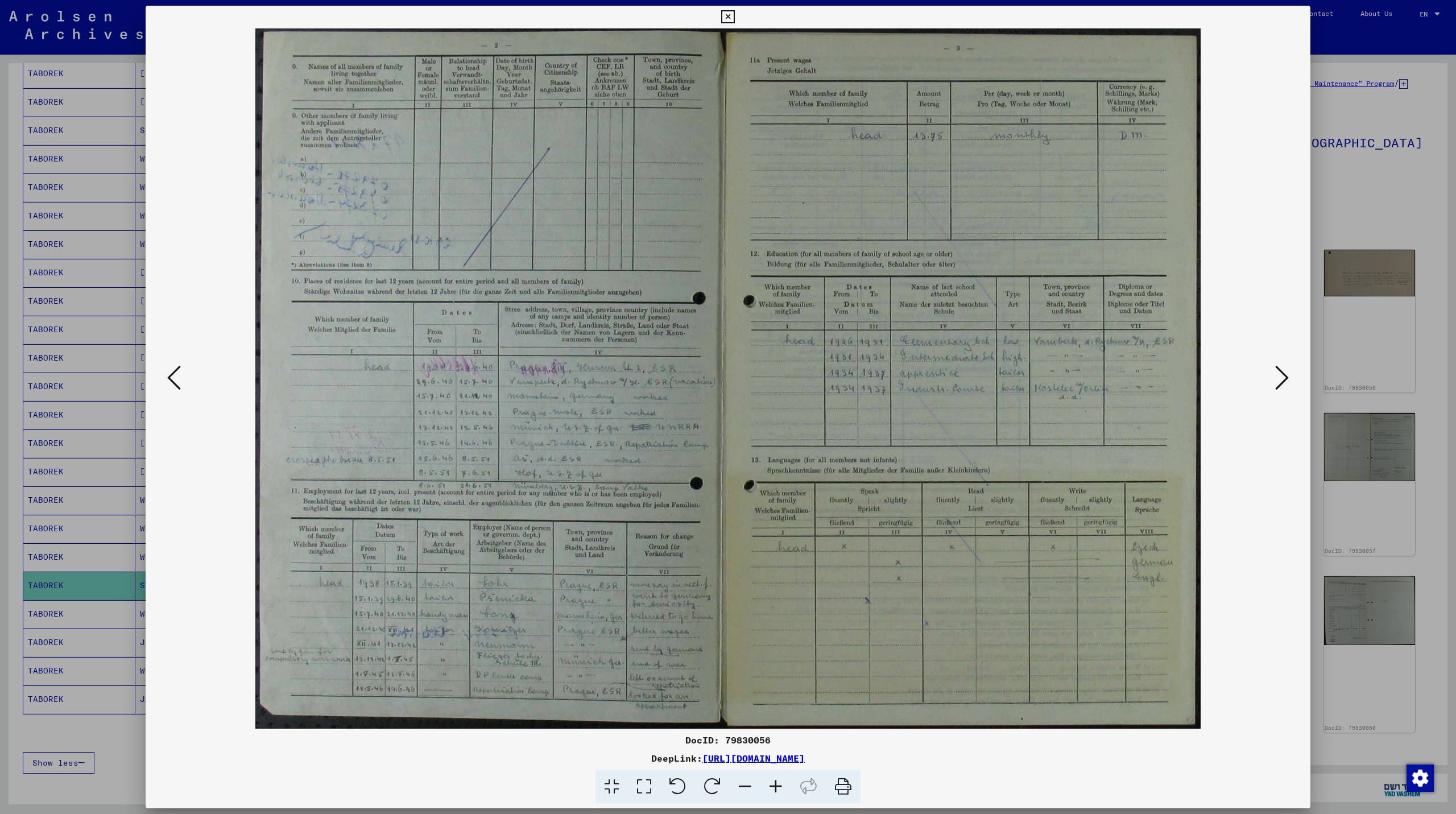
click at [1283, 374] on icon at bounding box center [1281, 378] width 14 height 27
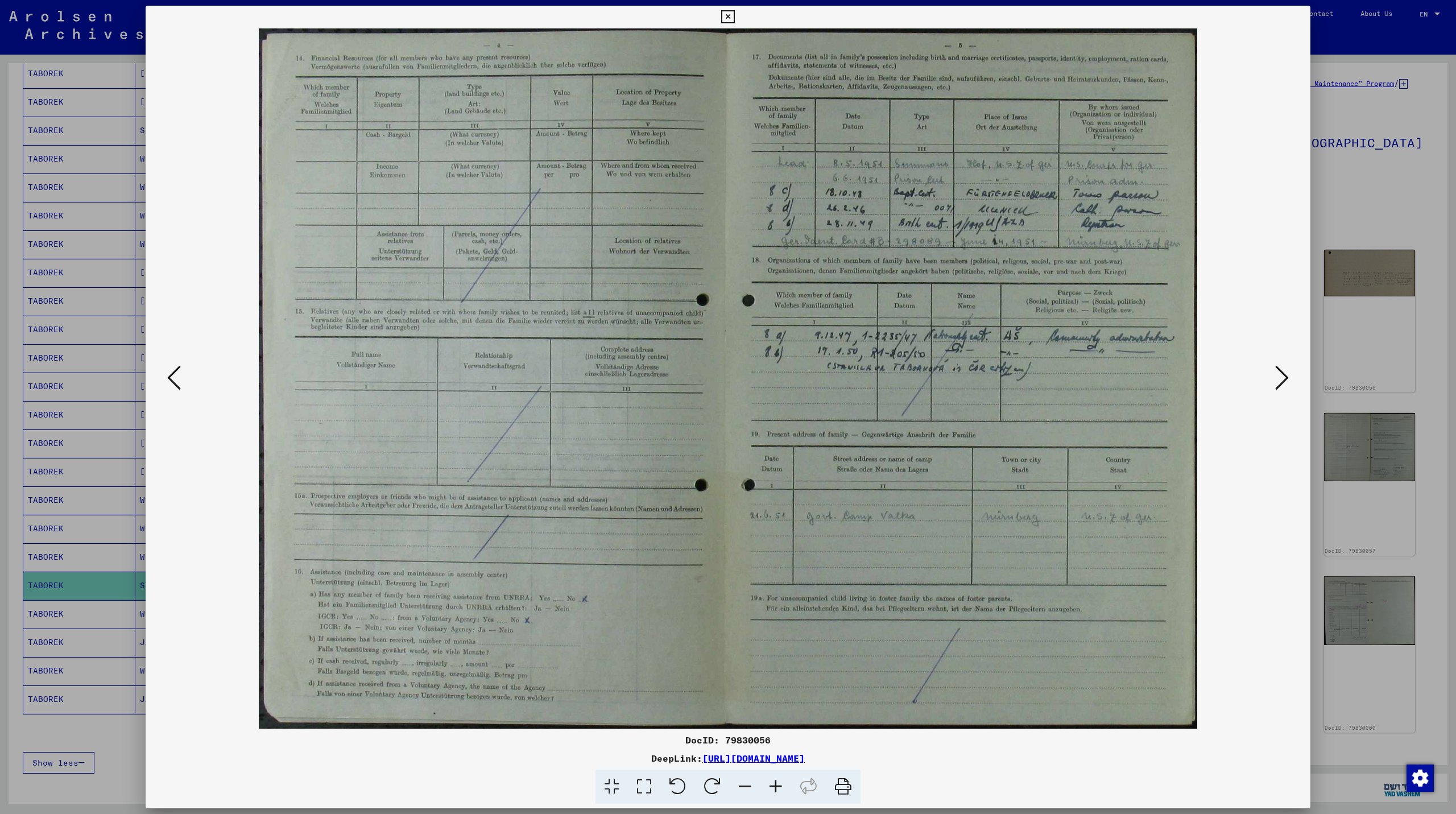
click at [1283, 373] on icon at bounding box center [1281, 378] width 14 height 27
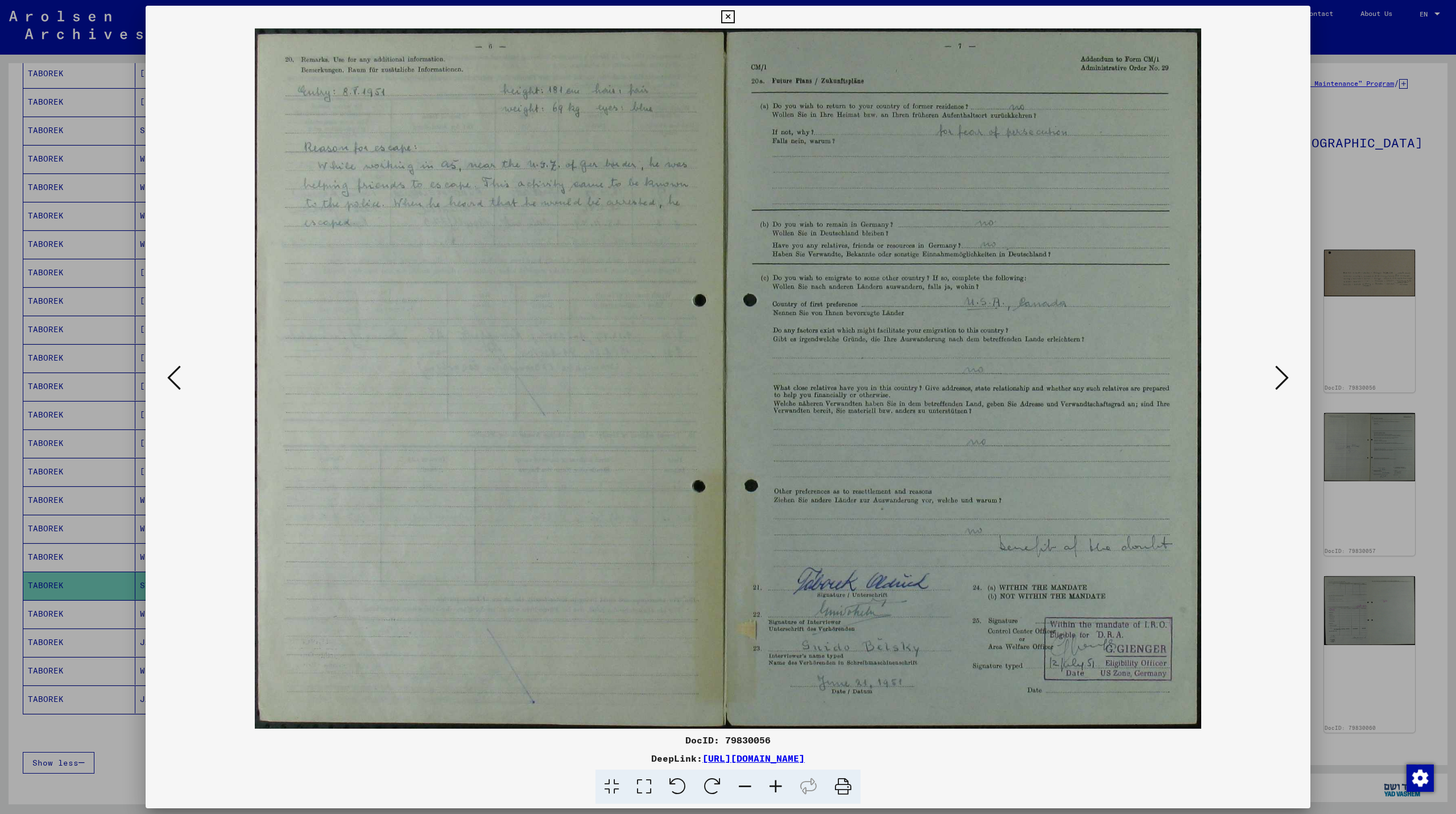
click at [1271, 385] on button at bounding box center [1281, 379] width 20 height 32
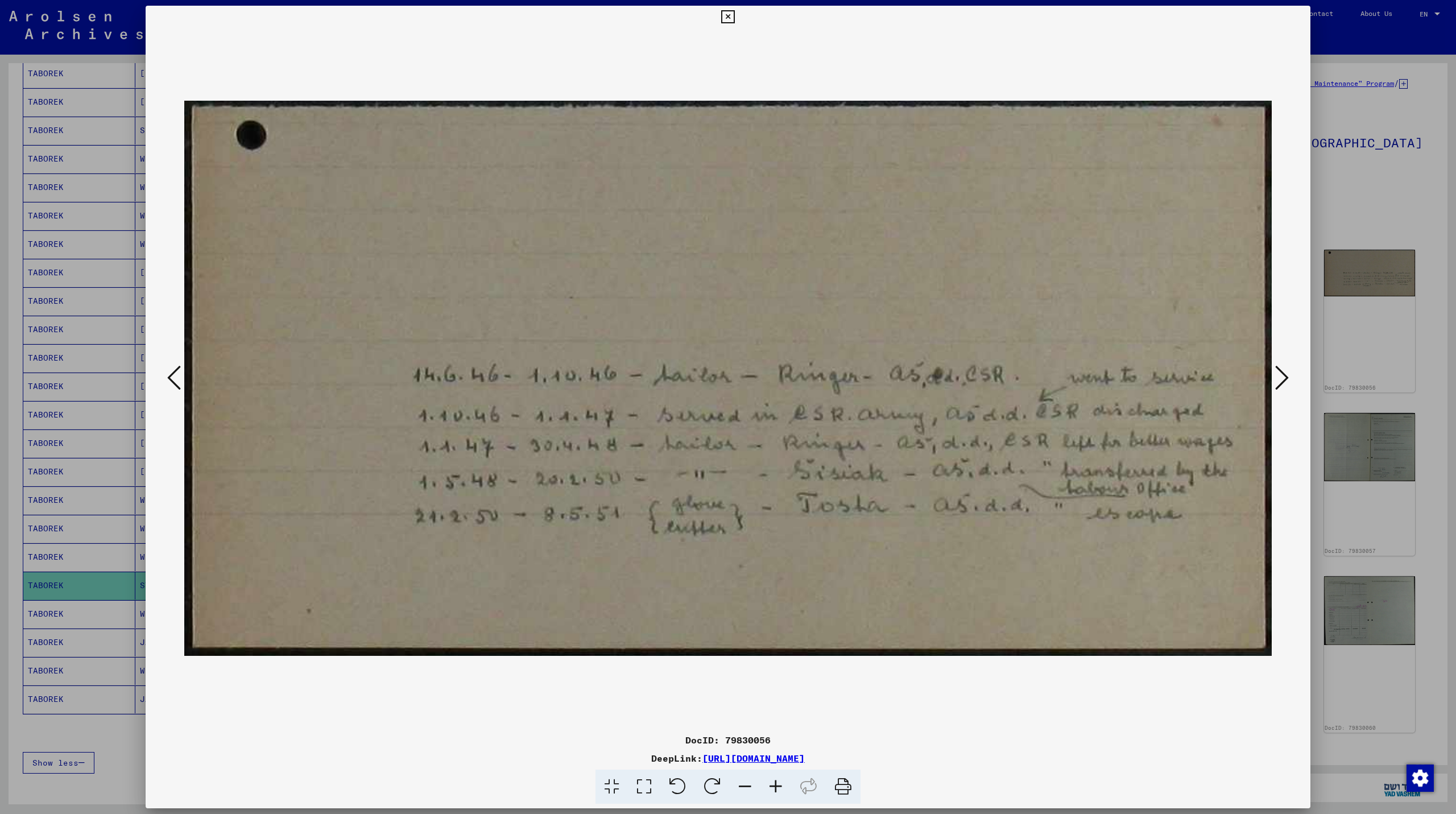
click at [1282, 372] on icon at bounding box center [1281, 378] width 14 height 27
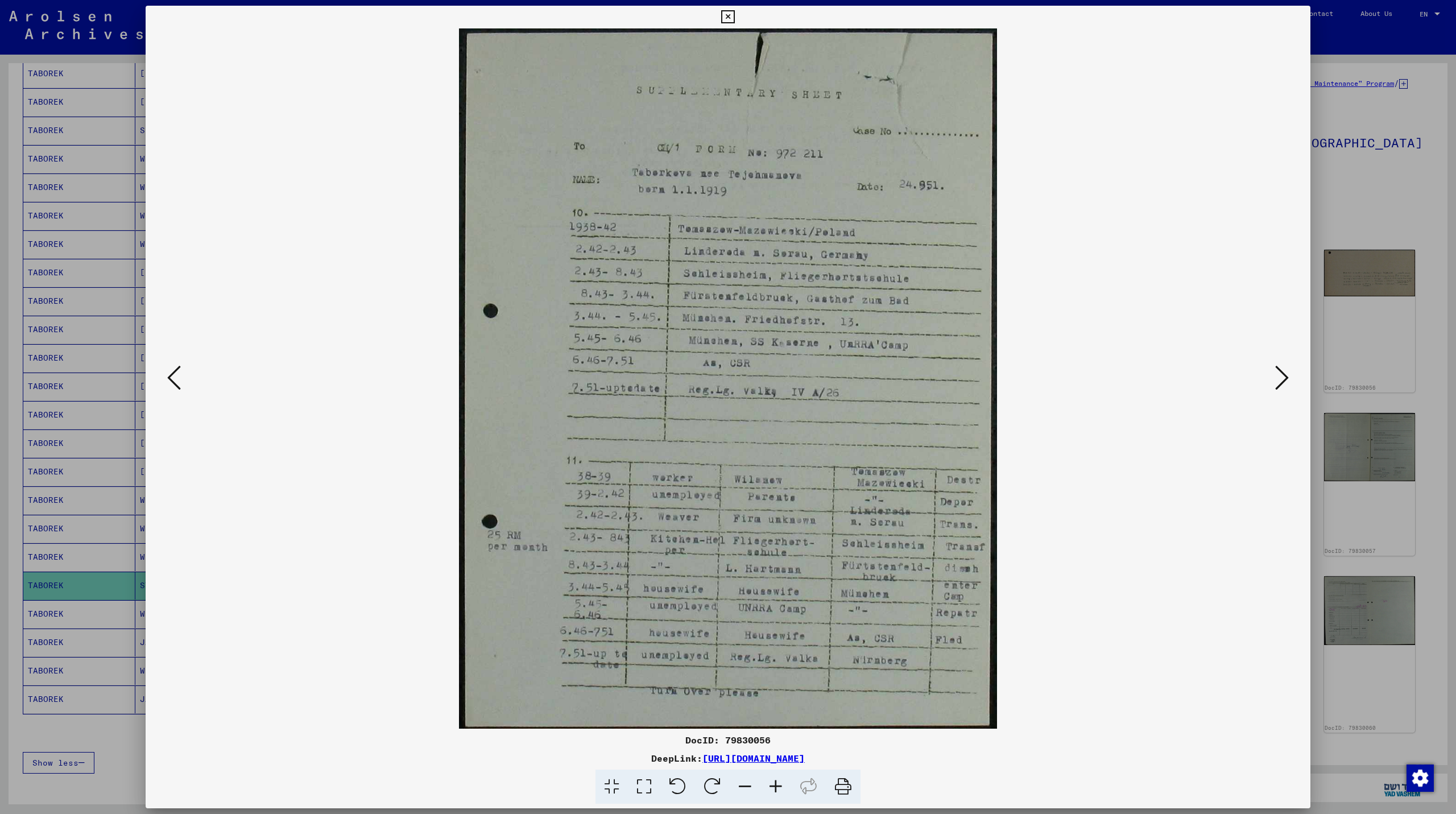
click at [1283, 371] on icon at bounding box center [1281, 378] width 14 height 27
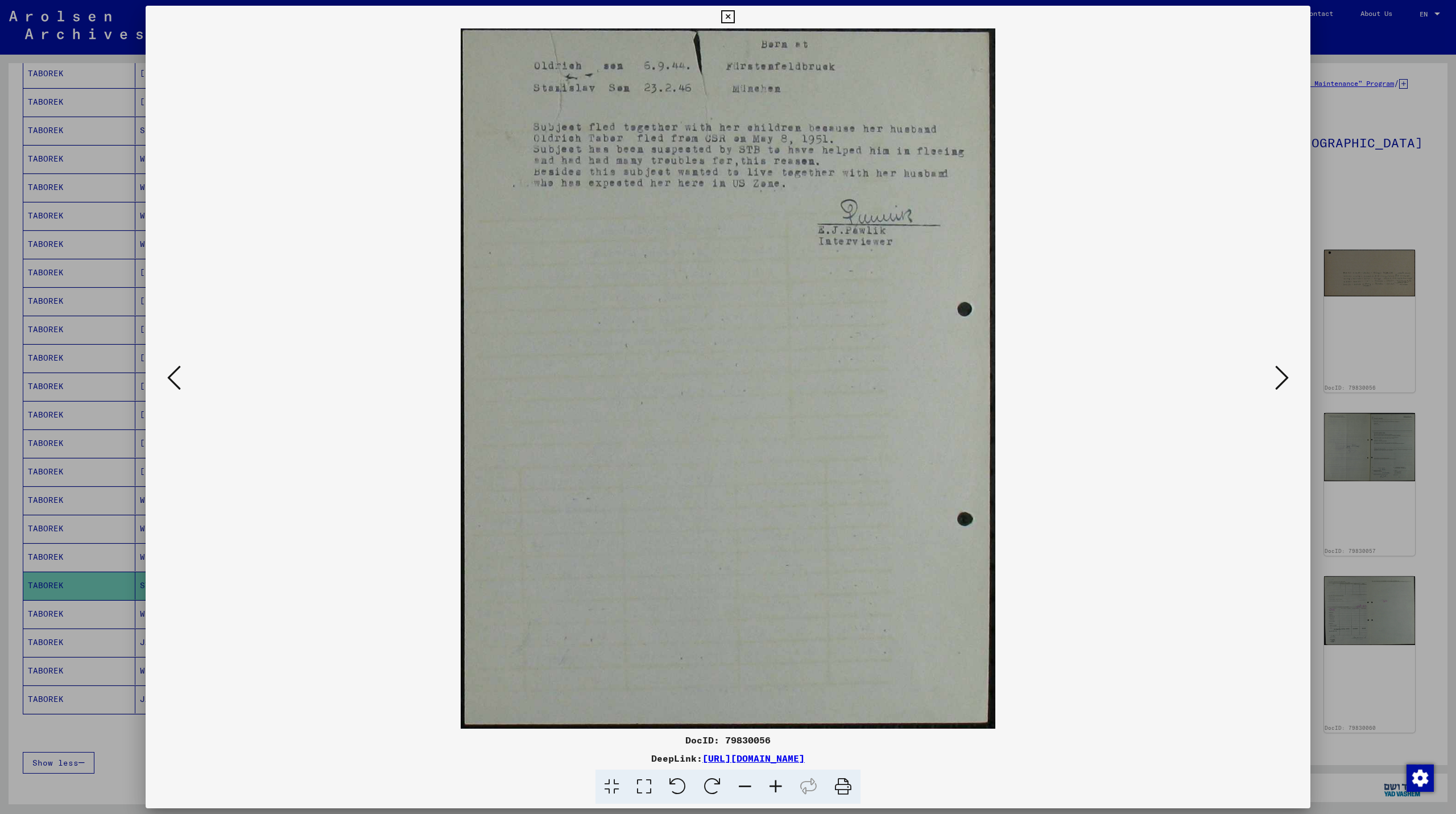
click at [1283, 371] on icon at bounding box center [1281, 378] width 14 height 27
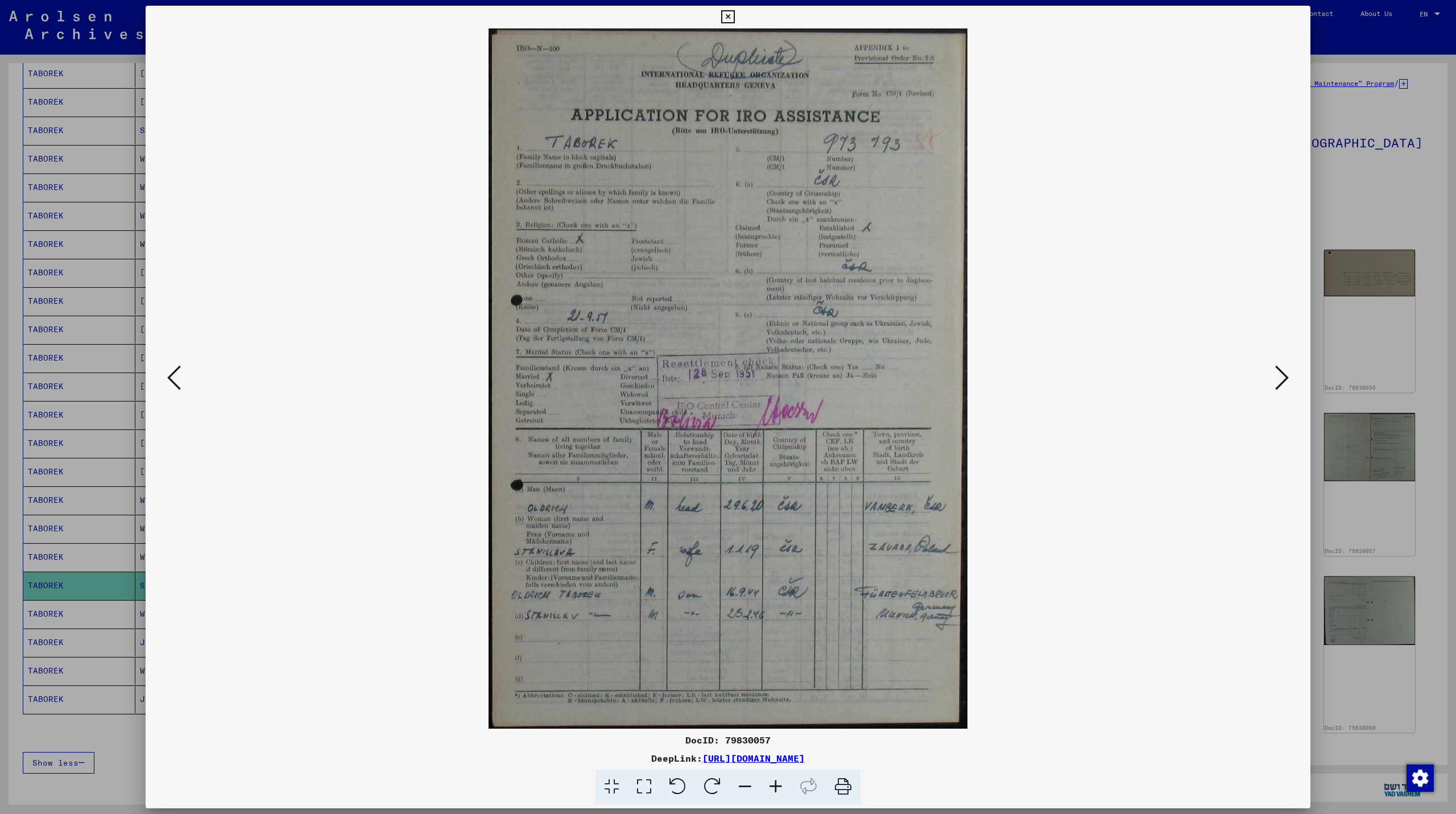
click at [1283, 371] on icon at bounding box center [1281, 378] width 14 height 27
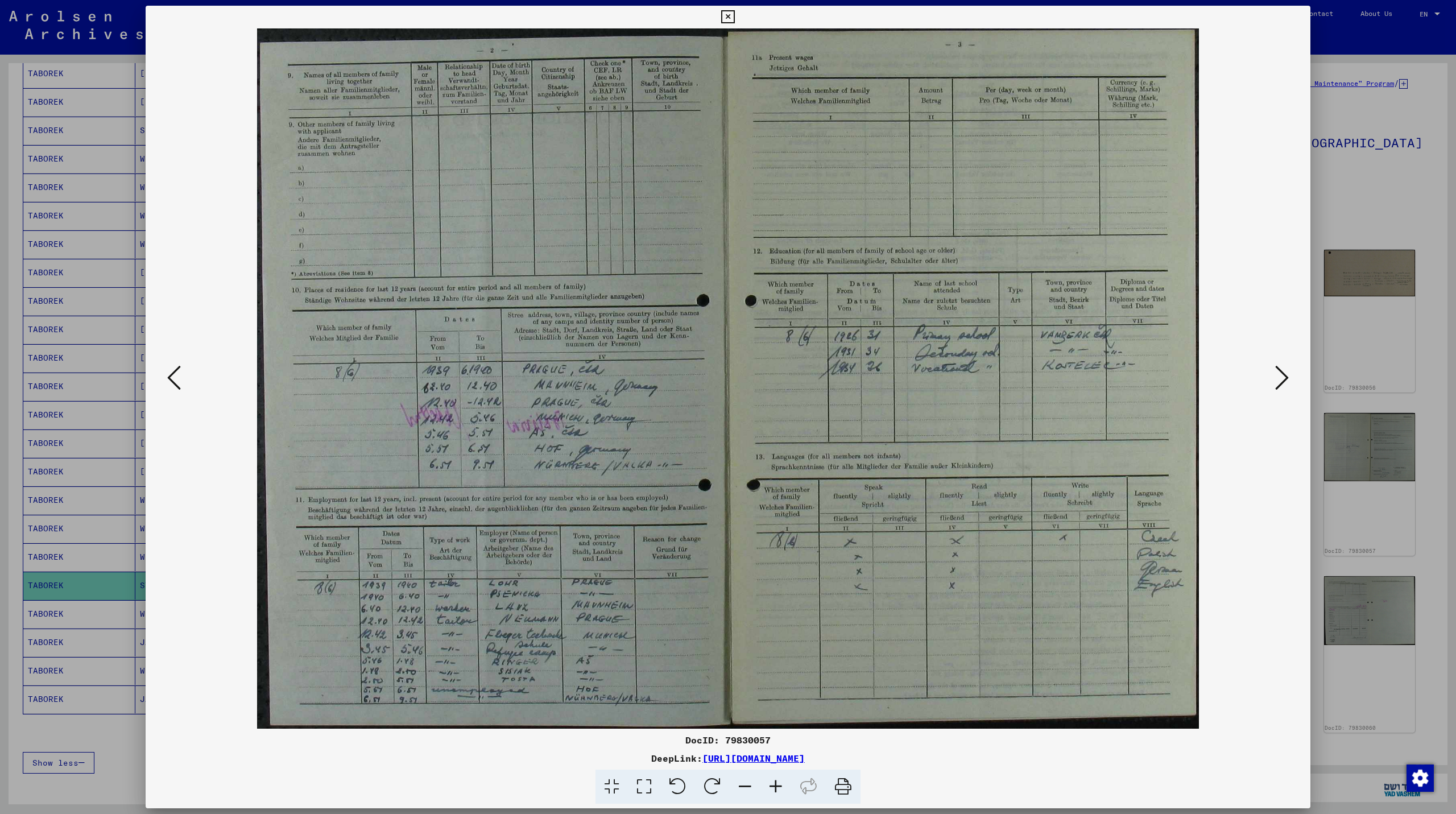
click at [1283, 371] on icon at bounding box center [1281, 378] width 14 height 27
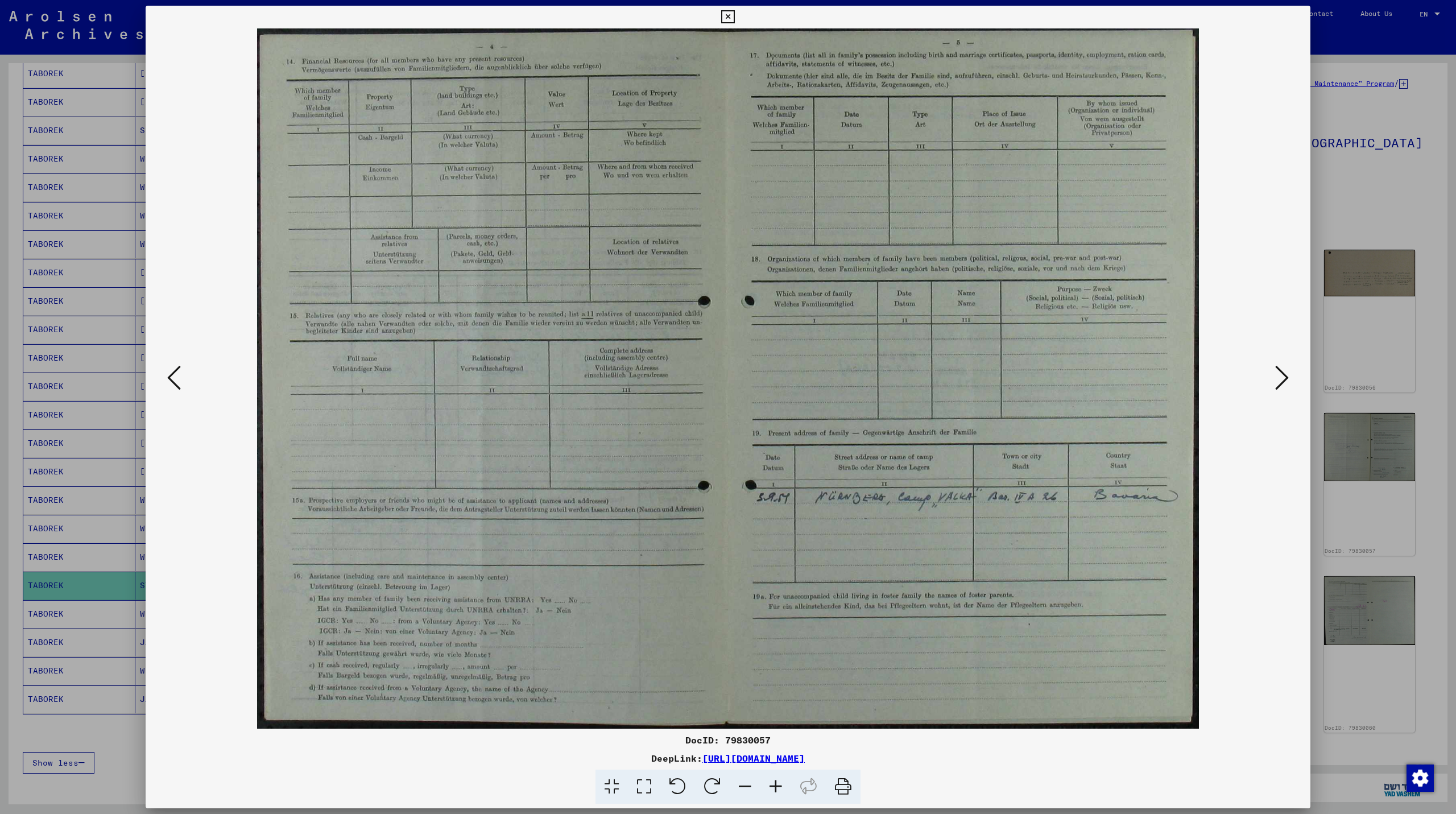
click at [1283, 371] on icon at bounding box center [1281, 378] width 14 height 27
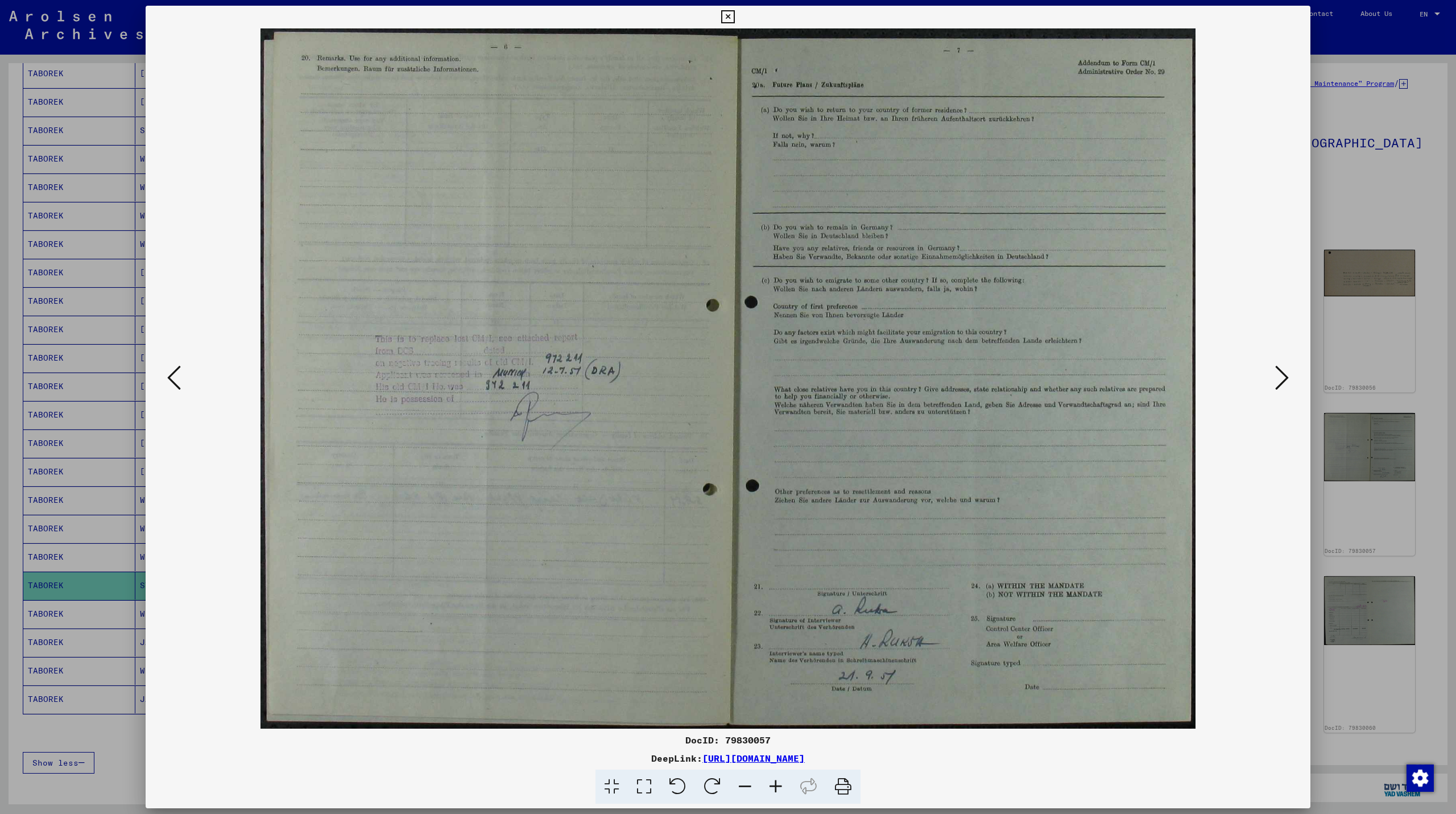
click at [1283, 371] on icon at bounding box center [1281, 378] width 14 height 27
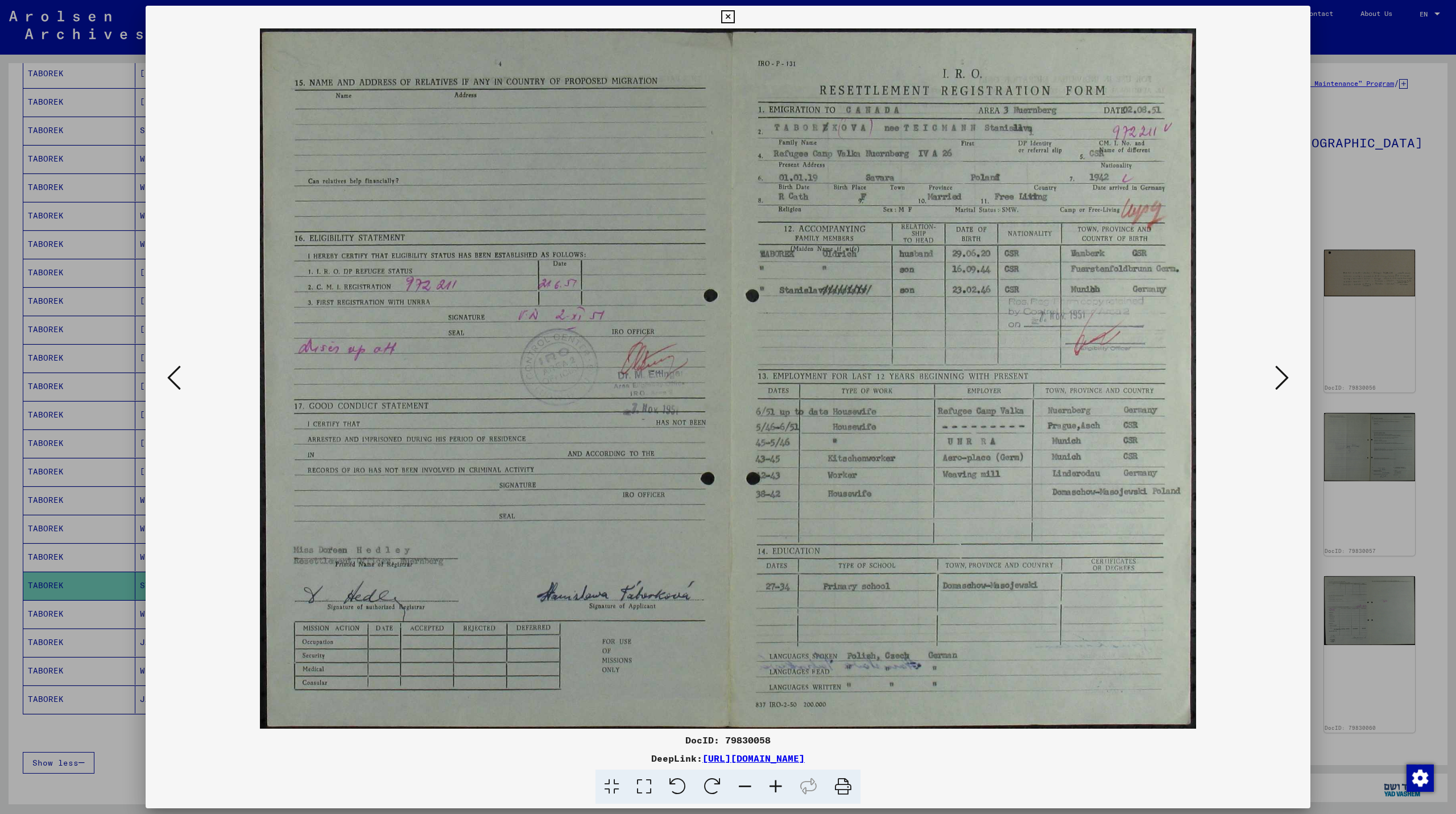
click at [1283, 371] on icon at bounding box center [1281, 378] width 14 height 27
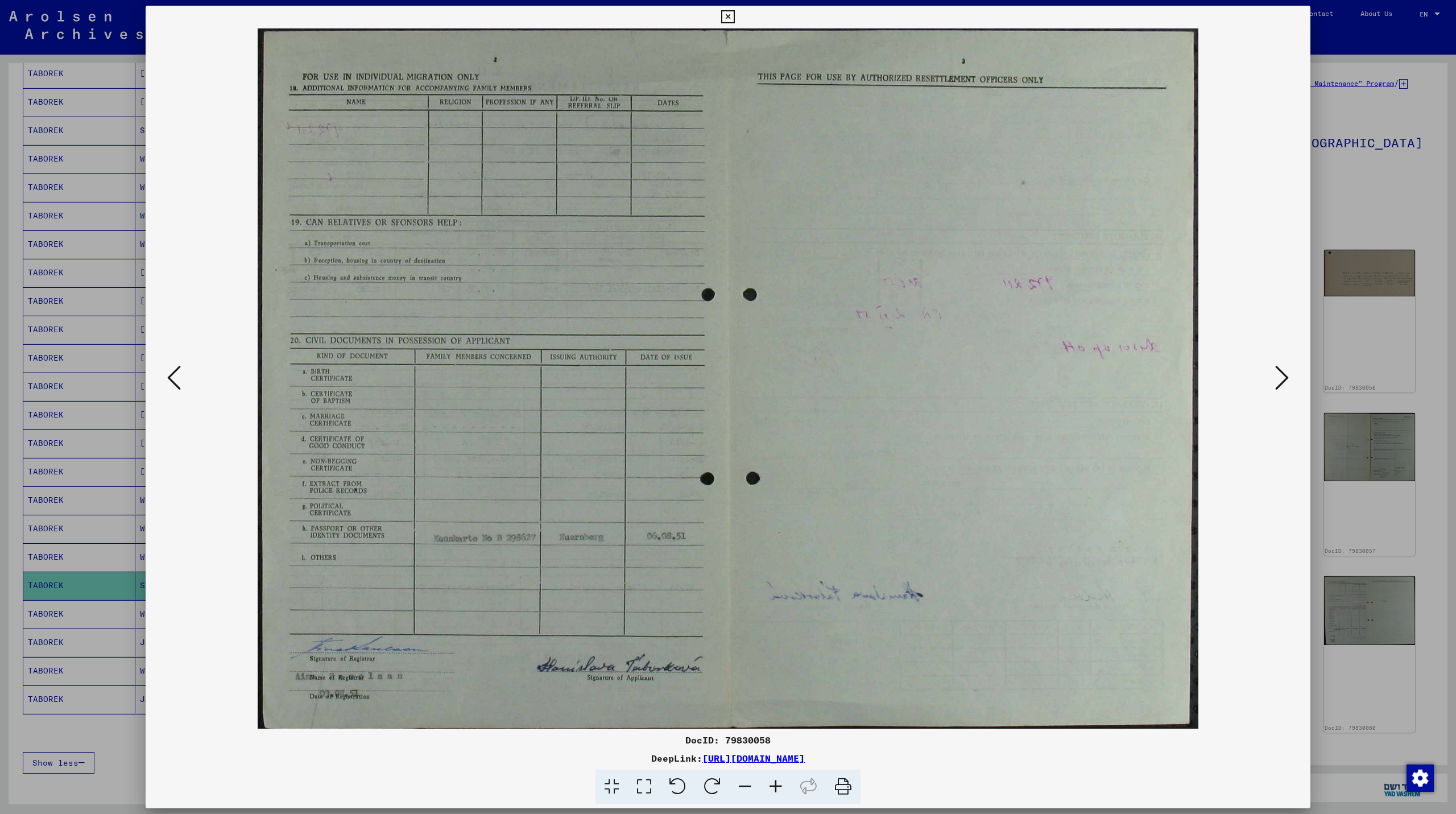
click at [1283, 371] on icon at bounding box center [1281, 378] width 14 height 27
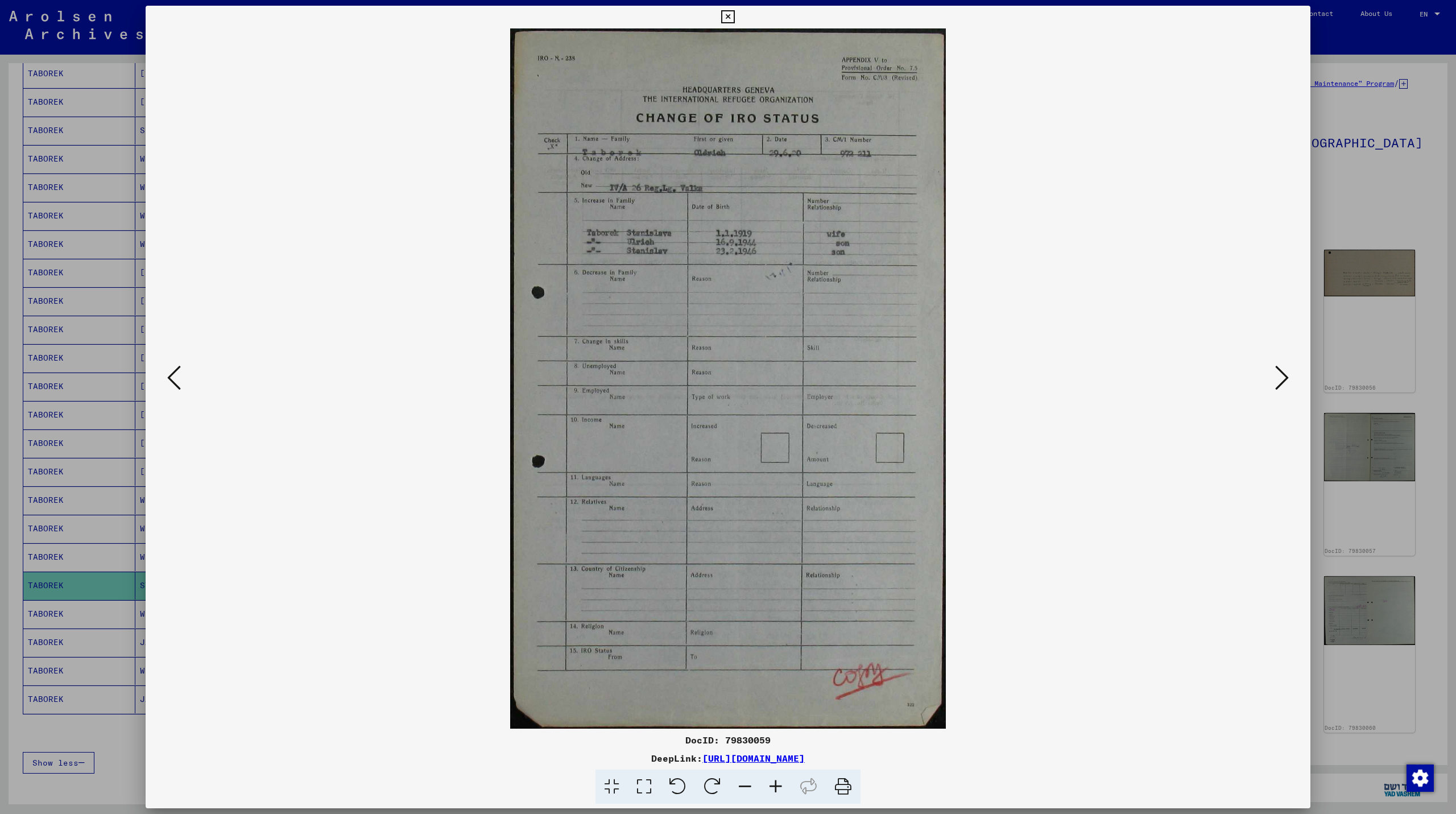
click at [1283, 371] on icon at bounding box center [1281, 378] width 14 height 27
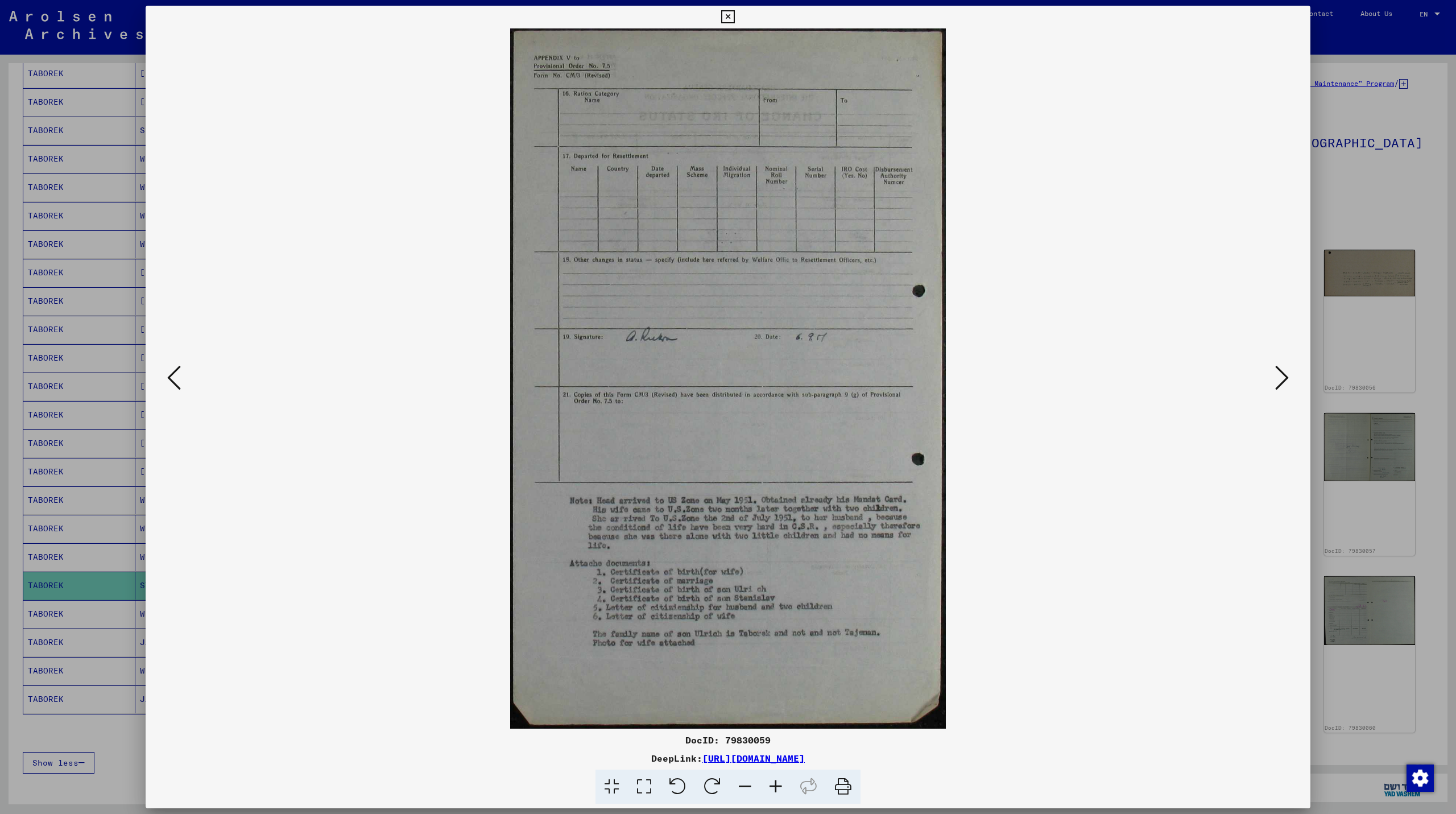
click at [1283, 371] on icon at bounding box center [1281, 378] width 14 height 27
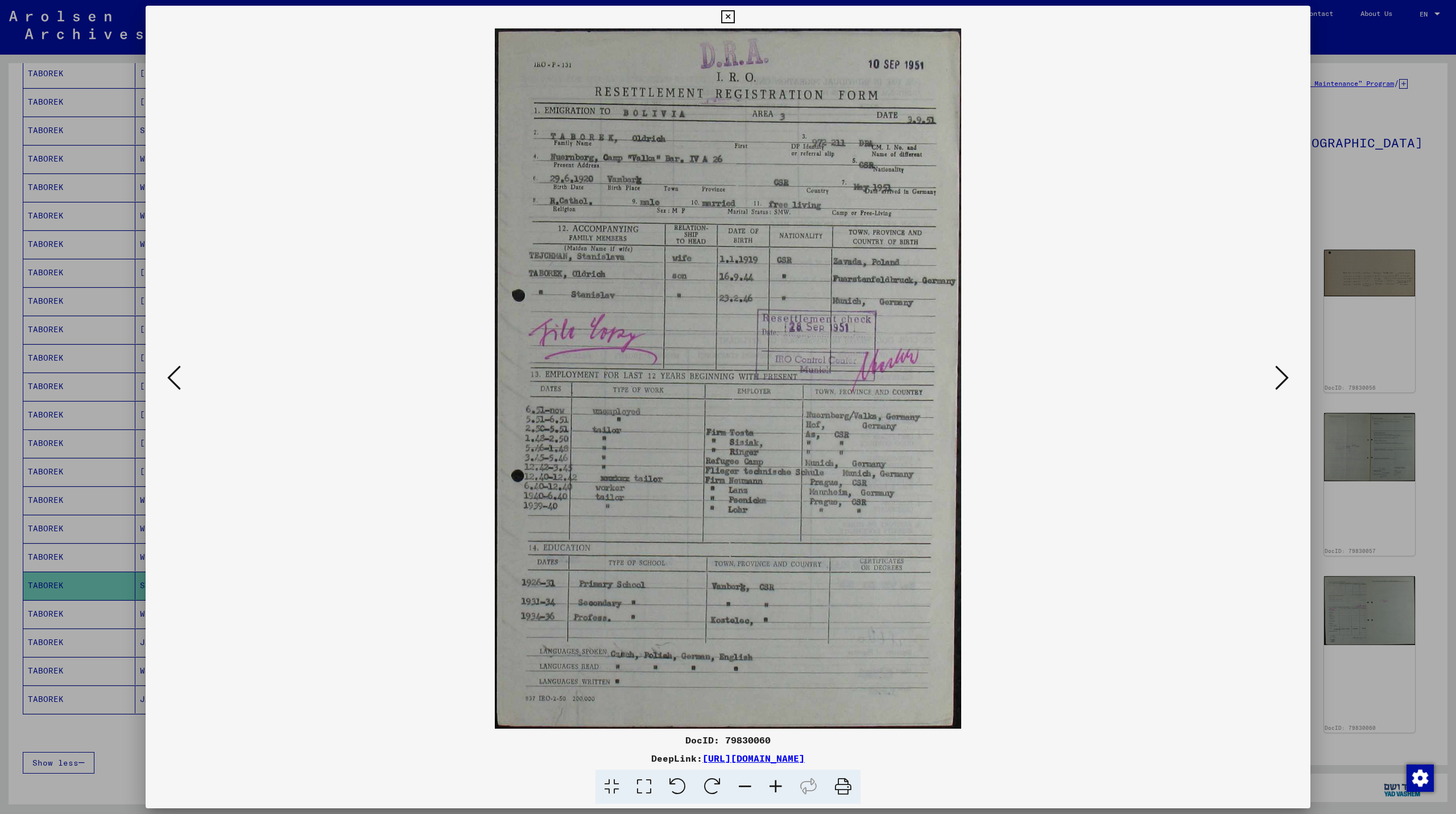
click at [1283, 371] on icon at bounding box center [1281, 378] width 14 height 27
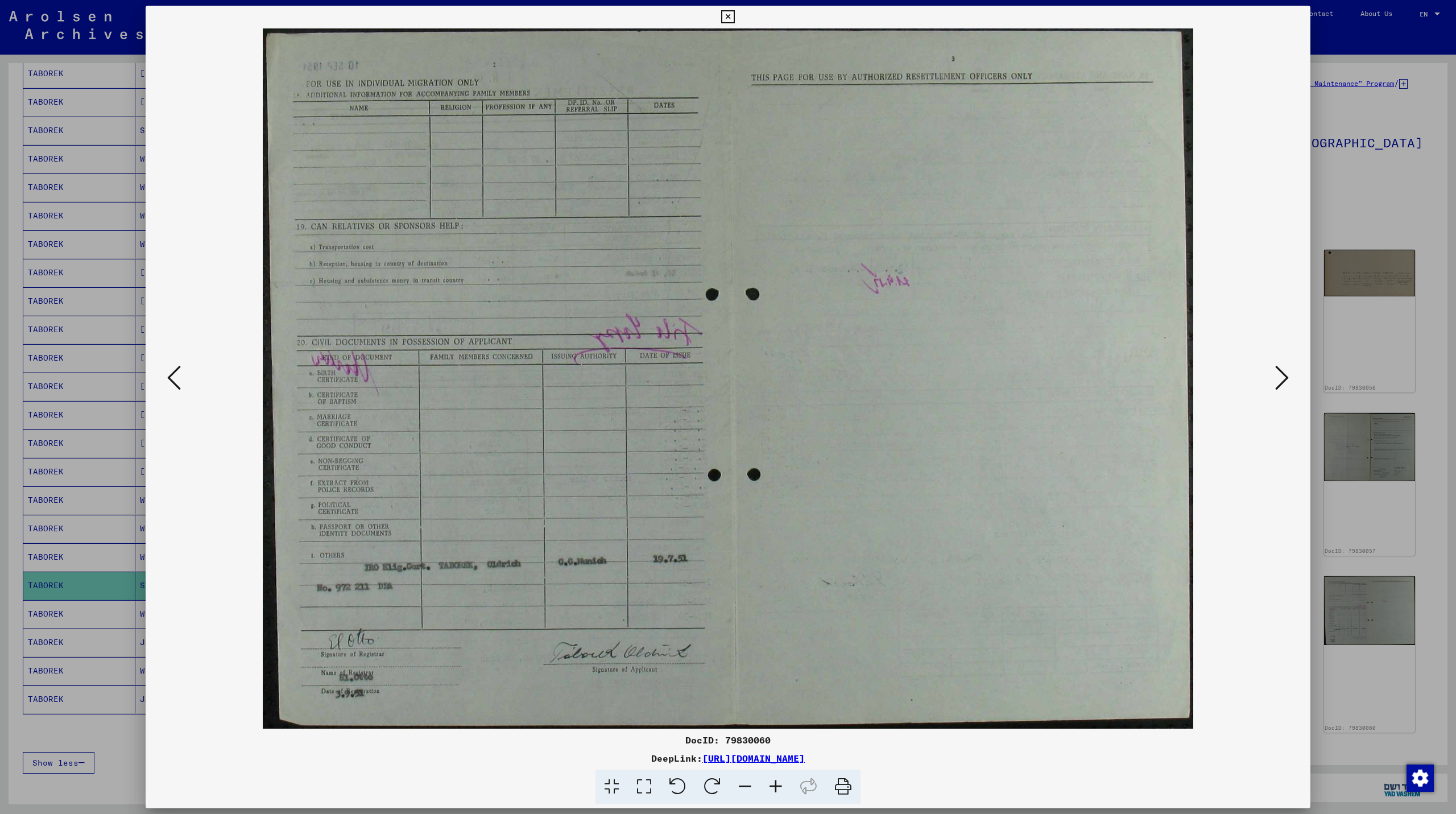
click at [726, 16] on icon at bounding box center [728, 17] width 13 height 14
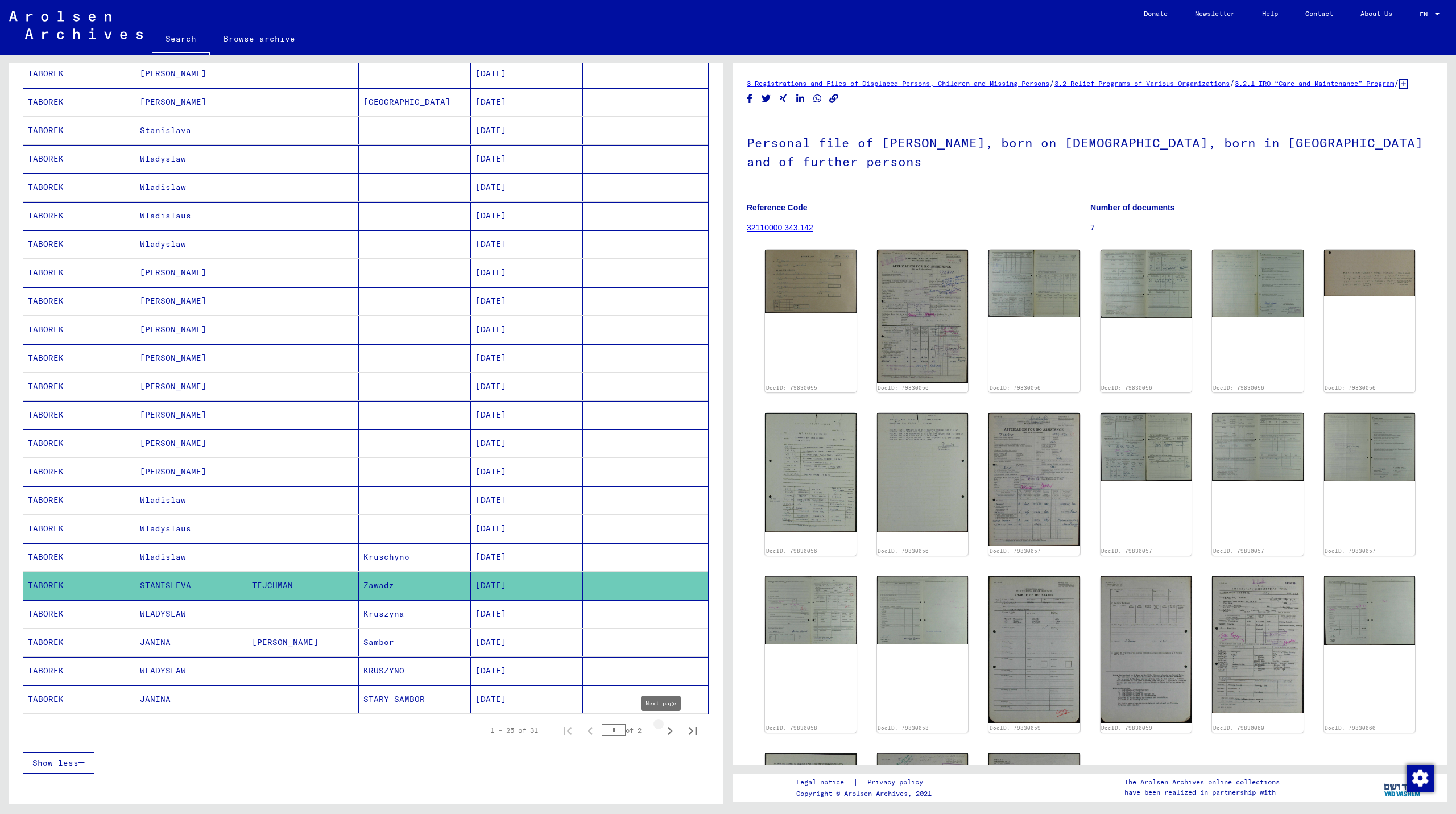
click at [662, 731] on icon "Next page" at bounding box center [670, 731] width 16 height 16
type input "*"
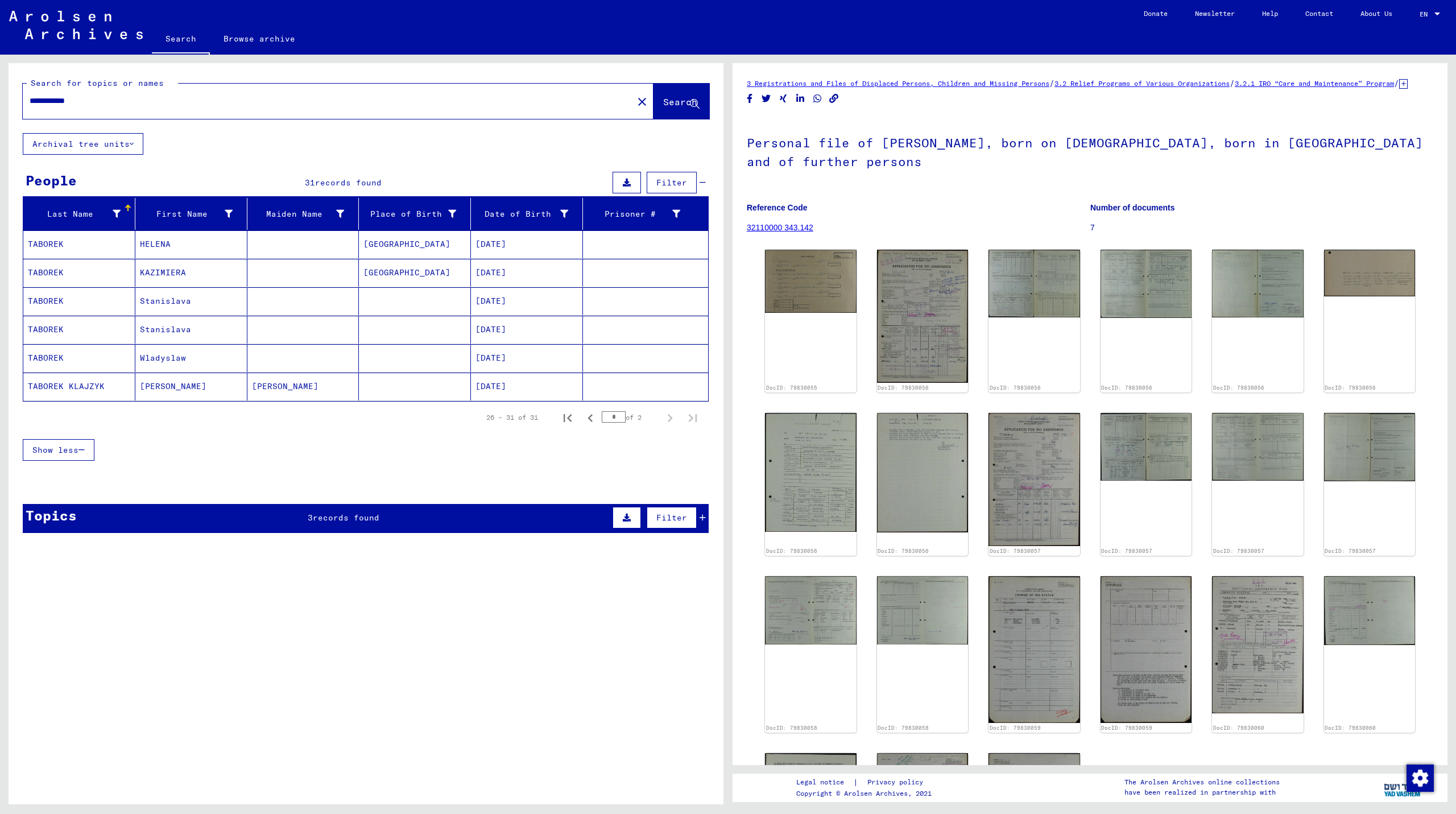
click at [490, 325] on mat-cell "[DATE]" at bounding box center [526, 330] width 112 height 28
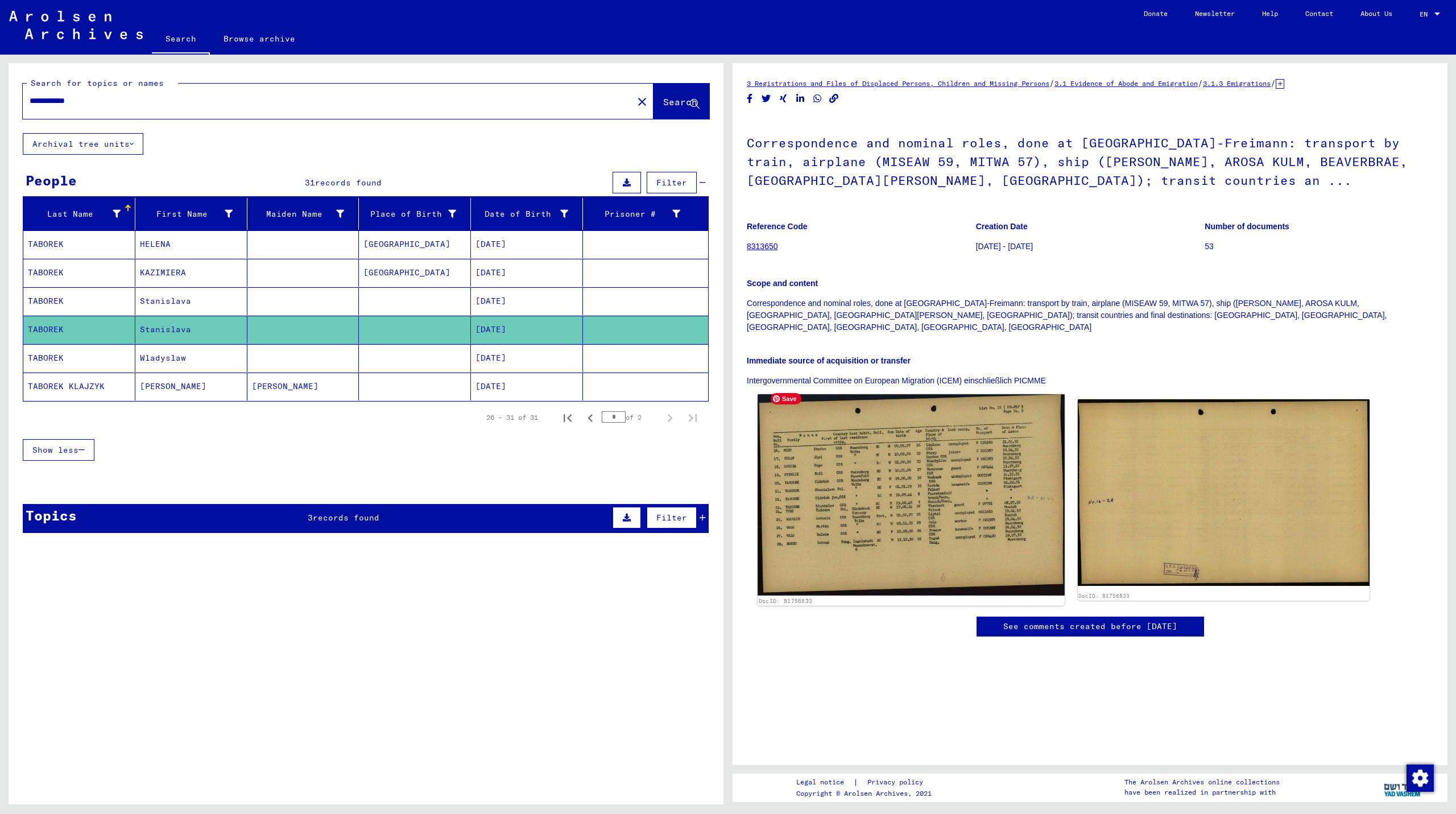
click at [871, 397] on img at bounding box center [911, 495] width 306 height 201
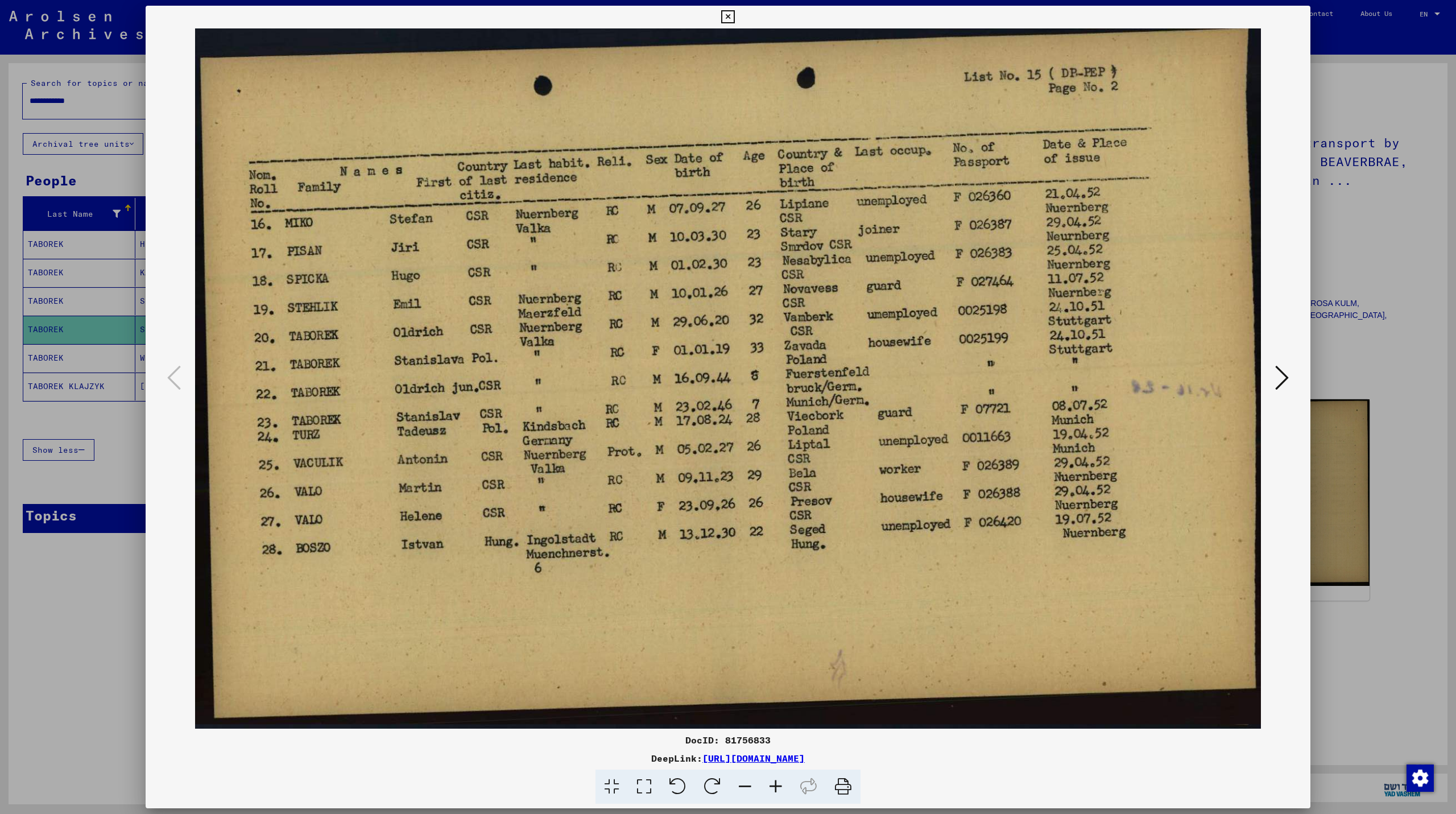
click at [721, 15] on icon at bounding box center [728, 17] width 13 height 14
